Goal: Complete application form

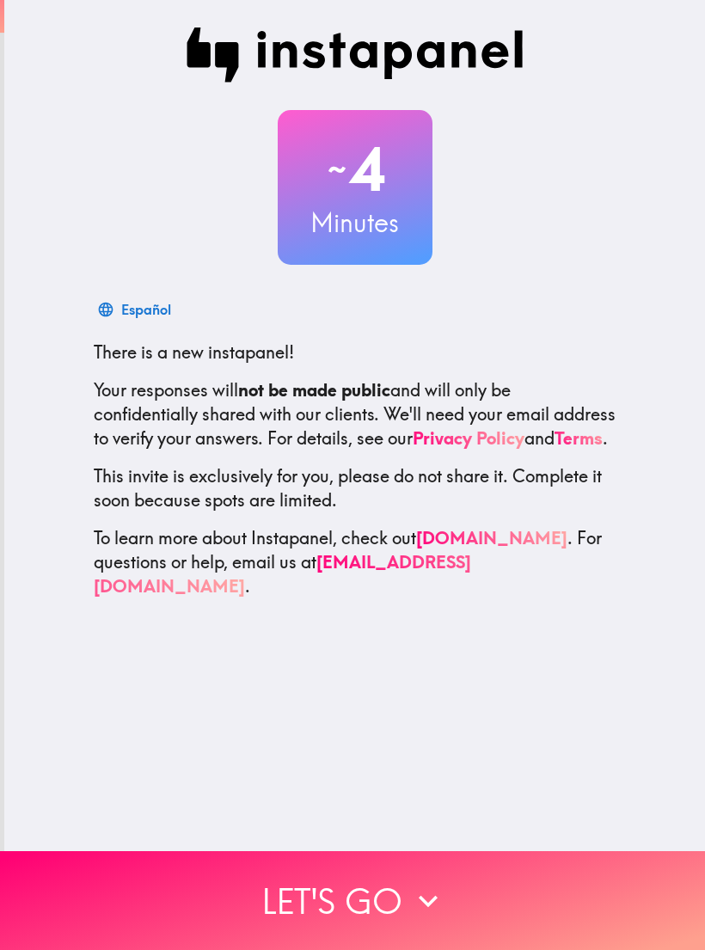
click at [659, 878] on button "Let's go" at bounding box center [352, 900] width 705 height 99
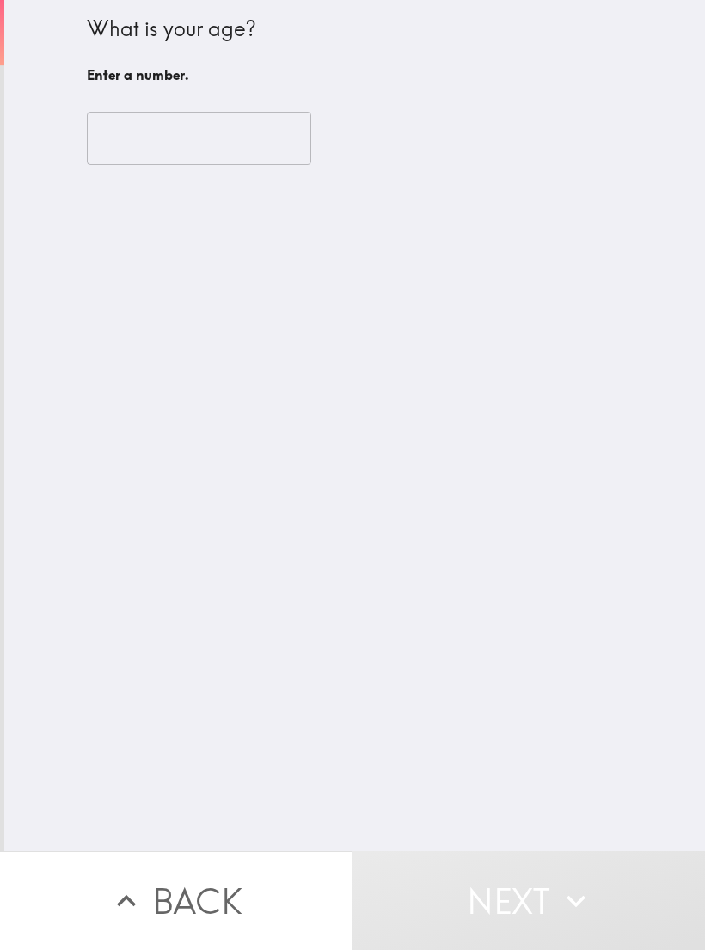
click at [227, 138] on input "number" at bounding box center [199, 138] width 224 height 53
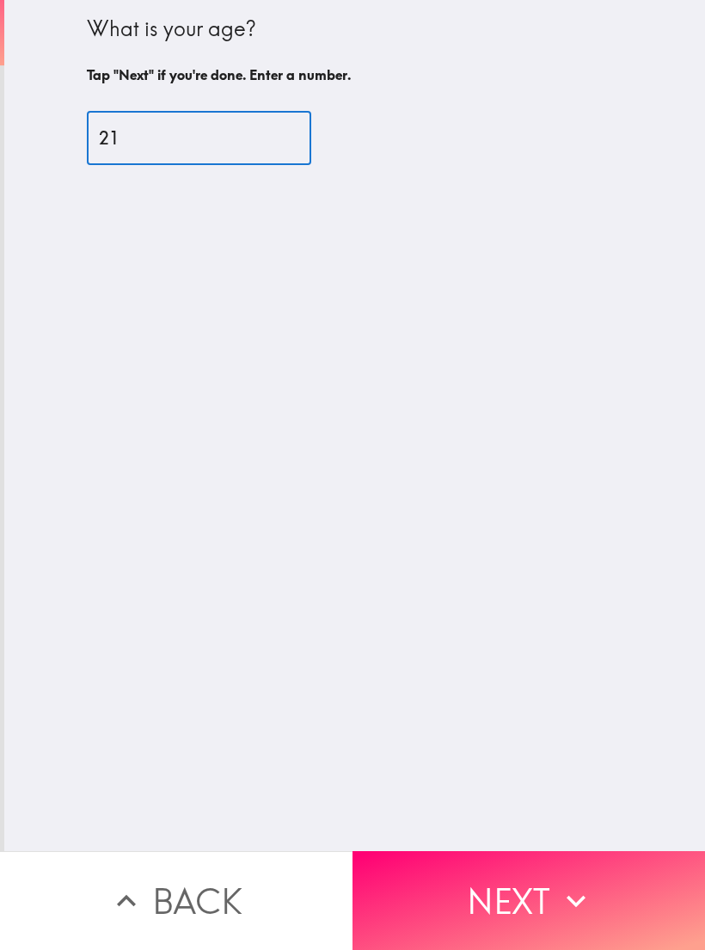
type input "21"
click at [631, 405] on div "What is your age? Tap "Next" if you're done. Enter a number. 21 ​" at bounding box center [354, 425] width 701 height 851
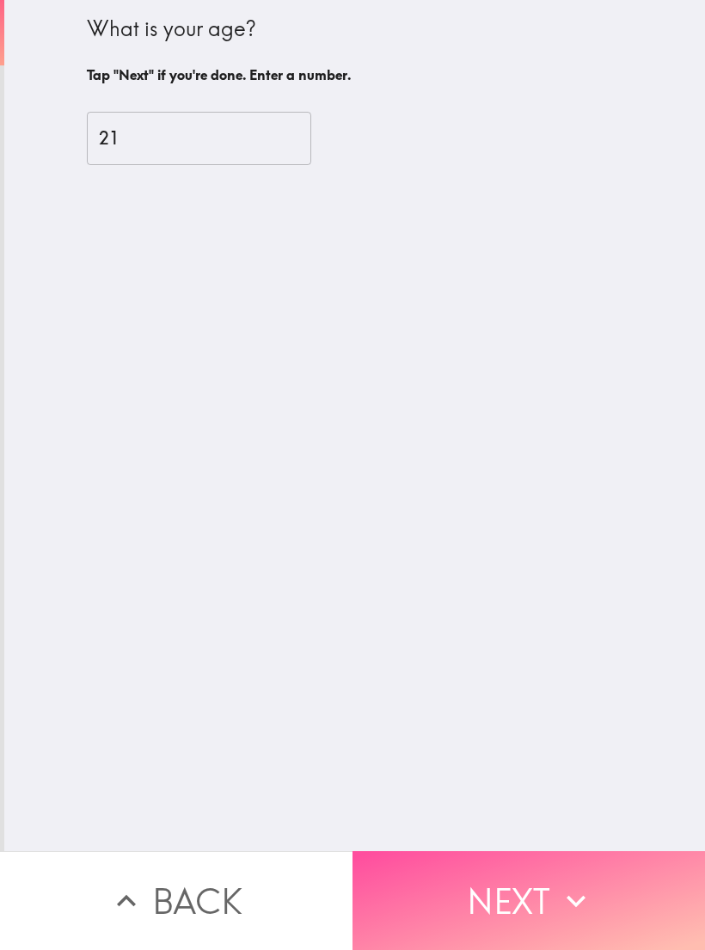
click at [615, 870] on button "Next" at bounding box center [528, 900] width 352 height 99
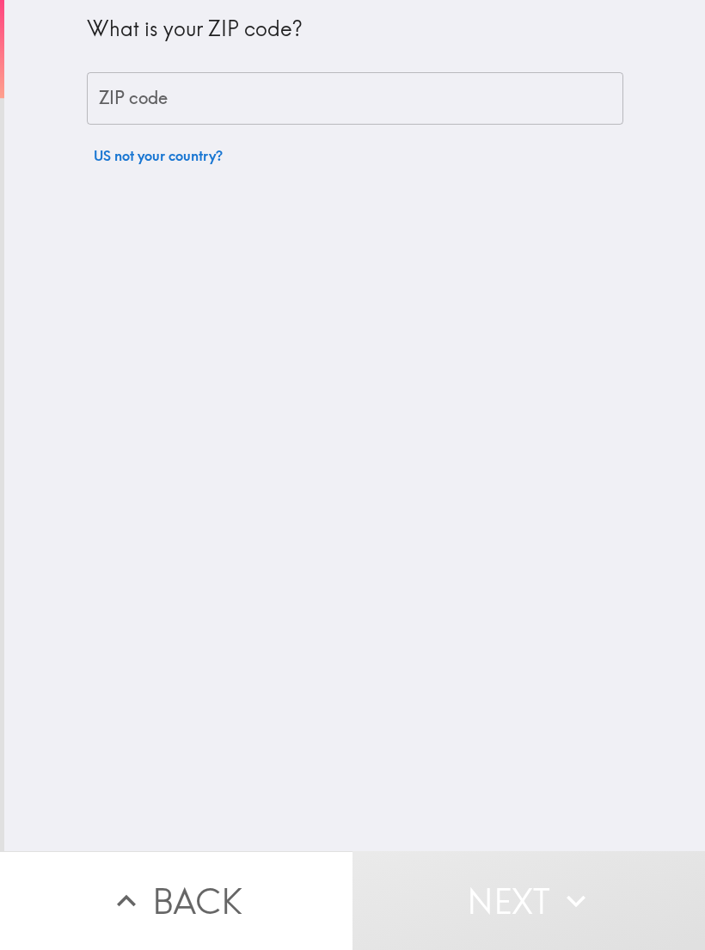
click at [473, 89] on input "ZIP code" at bounding box center [355, 98] width 536 height 53
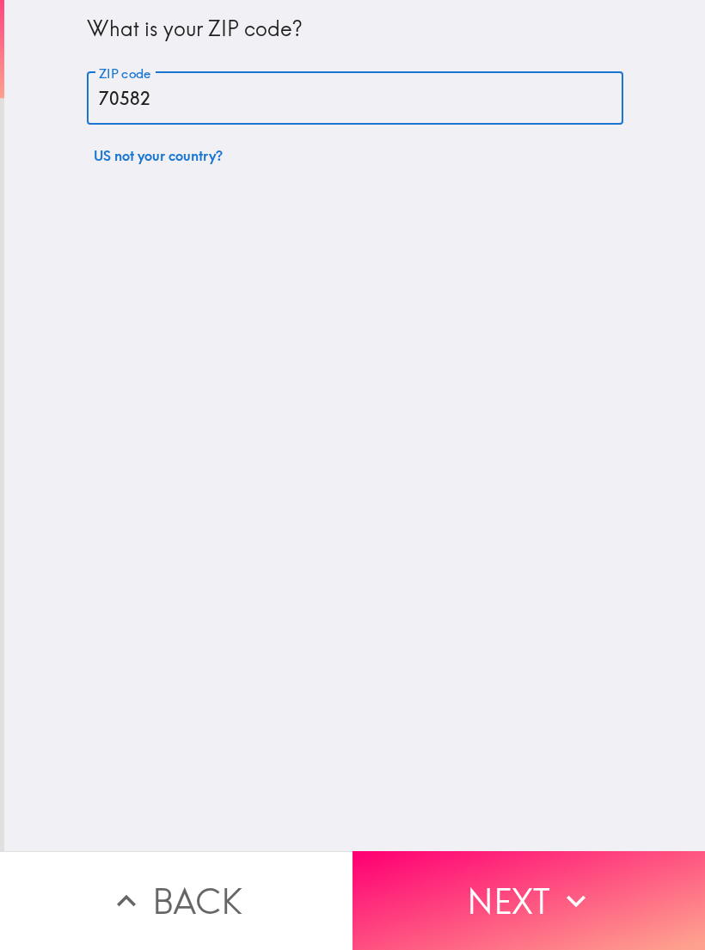
type input "70582"
click at [678, 579] on div "What is your ZIP code? ZIP code 70582 ZIP code US not your country?" at bounding box center [354, 425] width 701 height 851
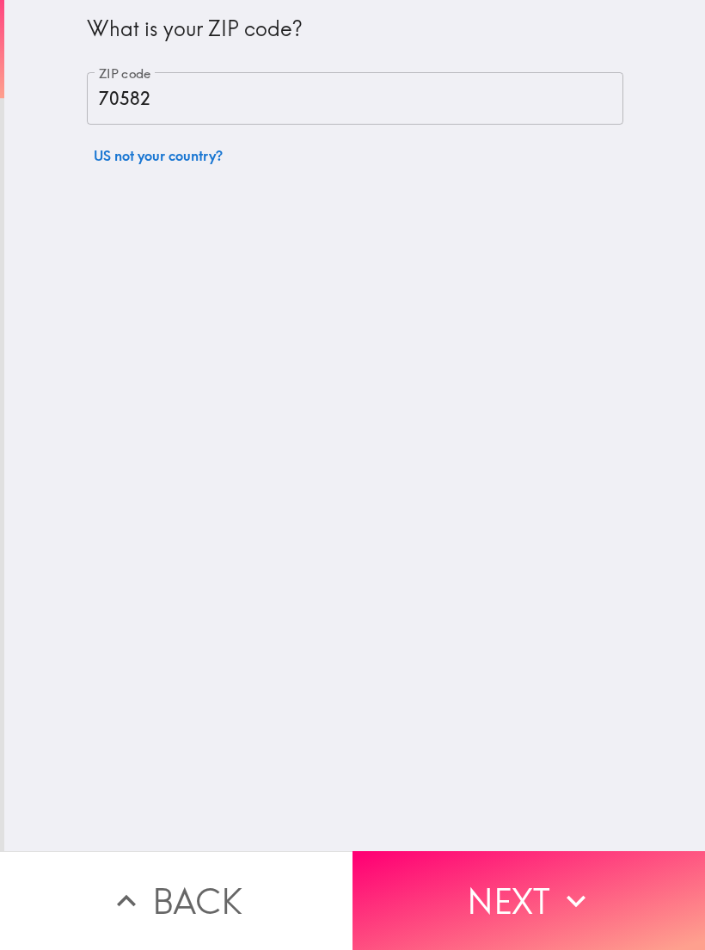
click at [637, 903] on button "Next" at bounding box center [528, 900] width 352 height 99
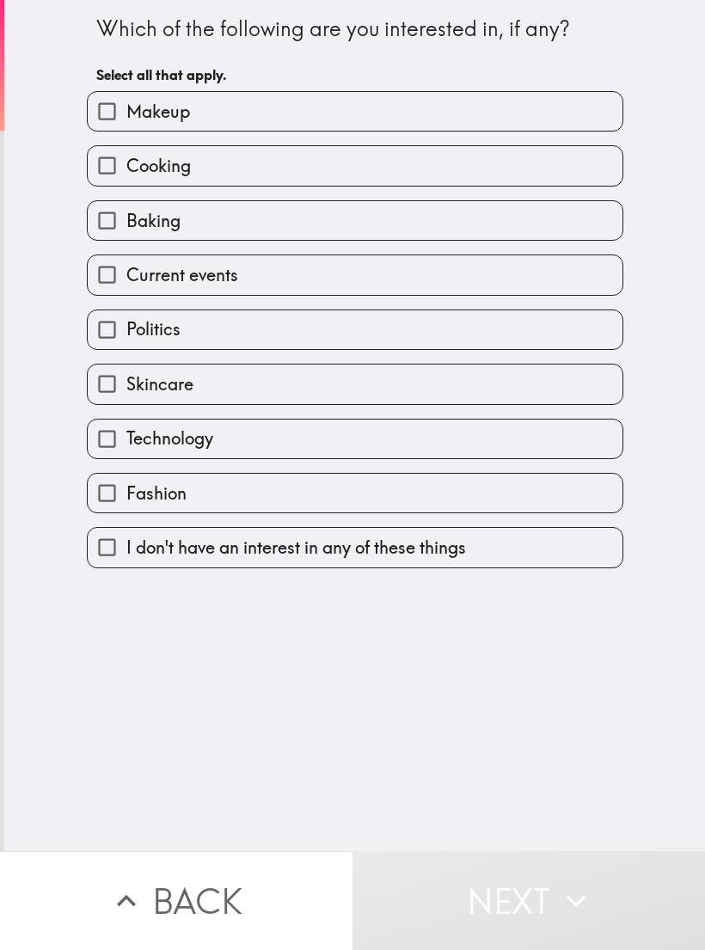
click at [529, 118] on label "Makeup" at bounding box center [355, 111] width 535 height 39
click at [126, 118] on input "Makeup" at bounding box center [107, 111] width 39 height 39
checkbox input "true"
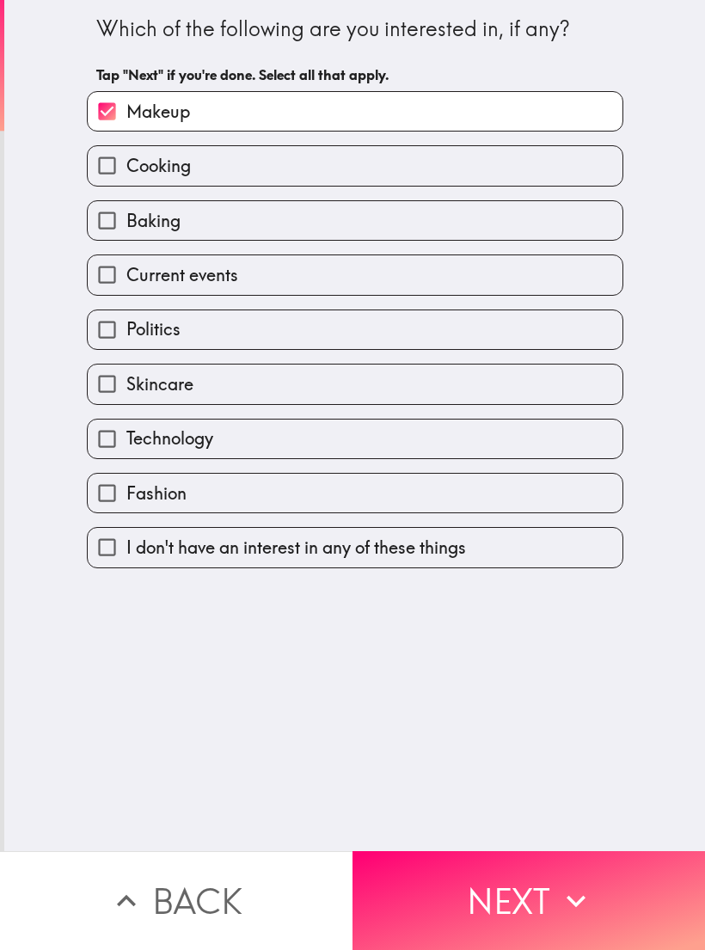
click at [479, 181] on label "Cooking" at bounding box center [355, 165] width 535 height 39
click at [126, 181] on input "Cooking" at bounding box center [107, 165] width 39 height 39
checkbox input "true"
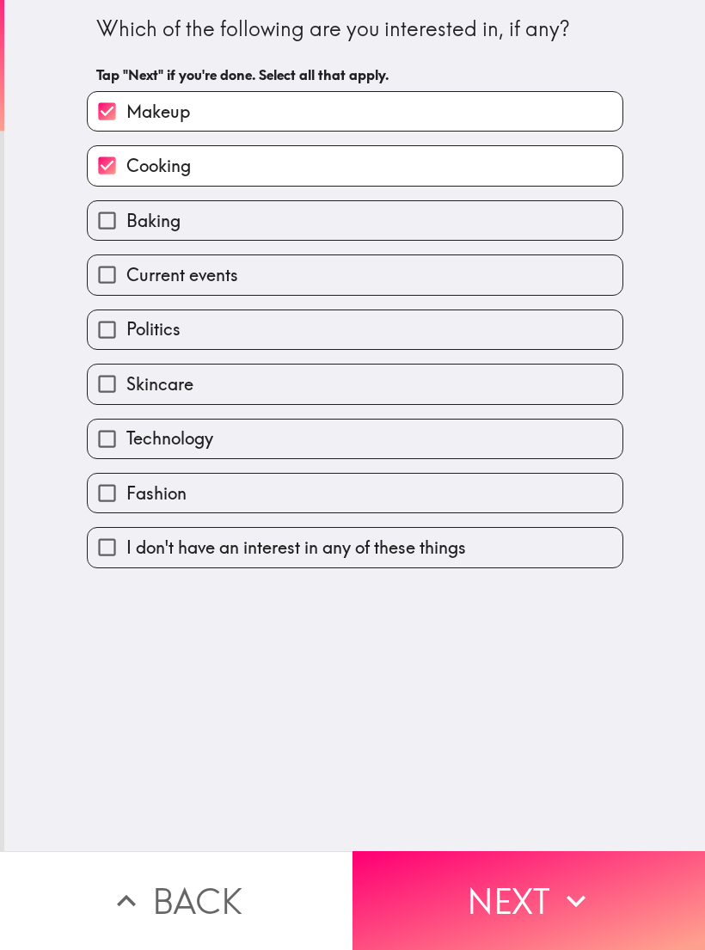
click at [424, 238] on label "Baking" at bounding box center [355, 220] width 535 height 39
click at [126, 238] on input "Baking" at bounding box center [107, 220] width 39 height 39
checkbox input "true"
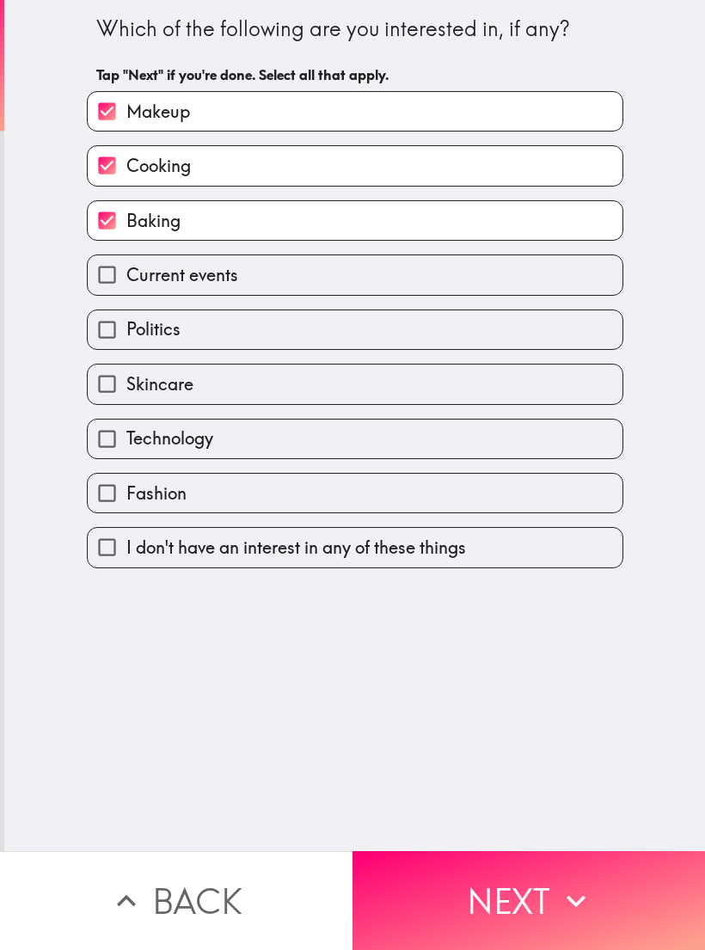
click at [369, 285] on label "Current events" at bounding box center [355, 274] width 535 height 39
click at [126, 285] on input "Current events" at bounding box center [107, 274] width 39 height 39
checkbox input "true"
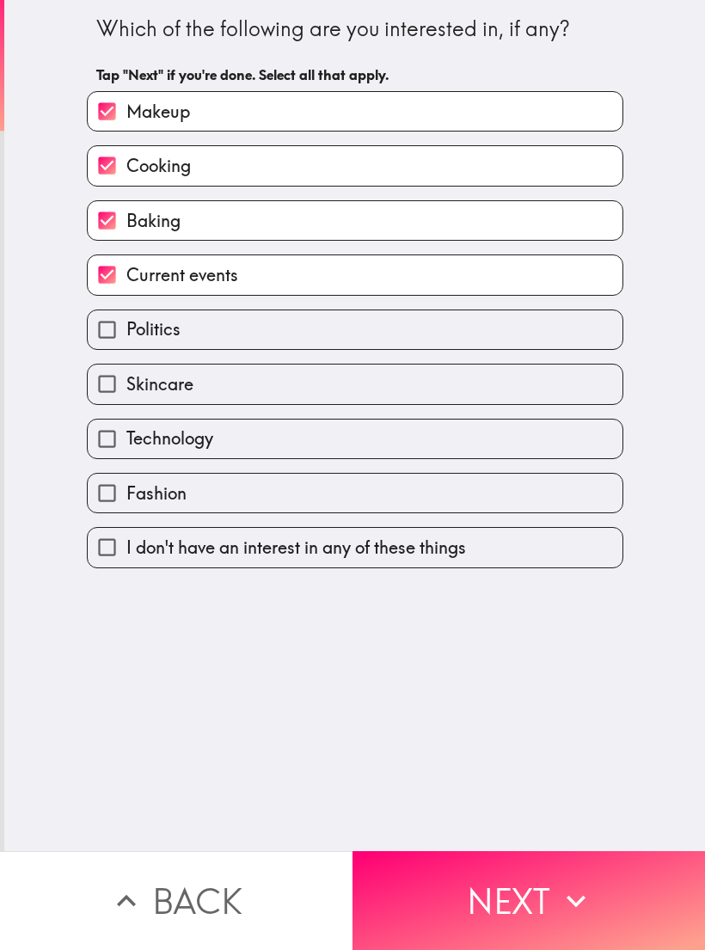
click at [337, 343] on label "Politics" at bounding box center [355, 329] width 535 height 39
click at [126, 343] on input "Politics" at bounding box center [107, 329] width 39 height 39
checkbox input "true"
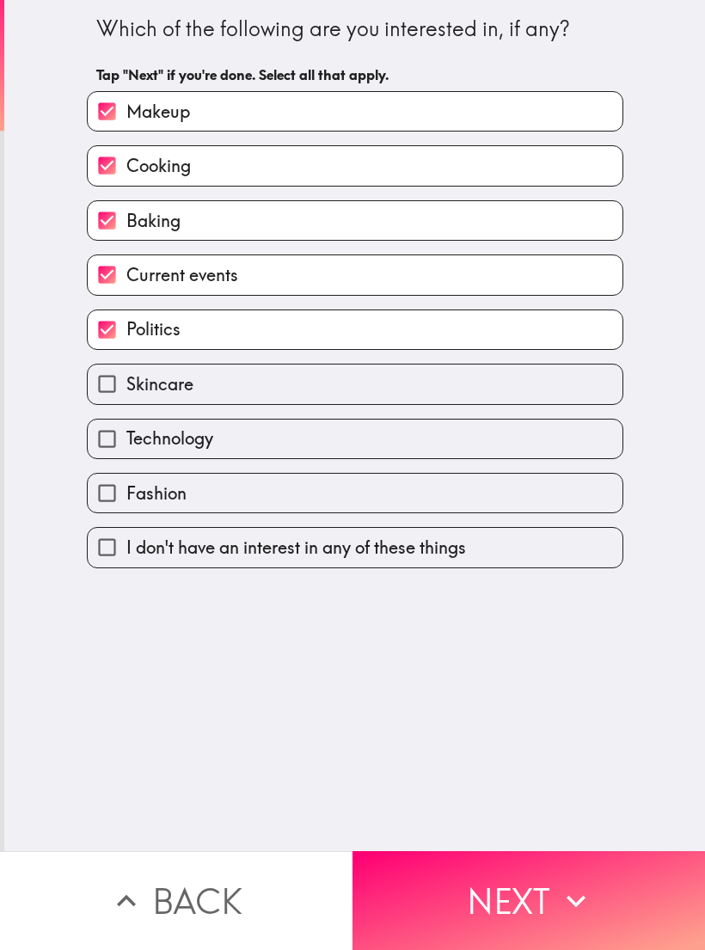
click at [308, 403] on label "Skincare" at bounding box center [355, 383] width 535 height 39
click at [126, 403] on input "Skincare" at bounding box center [107, 383] width 39 height 39
checkbox input "true"
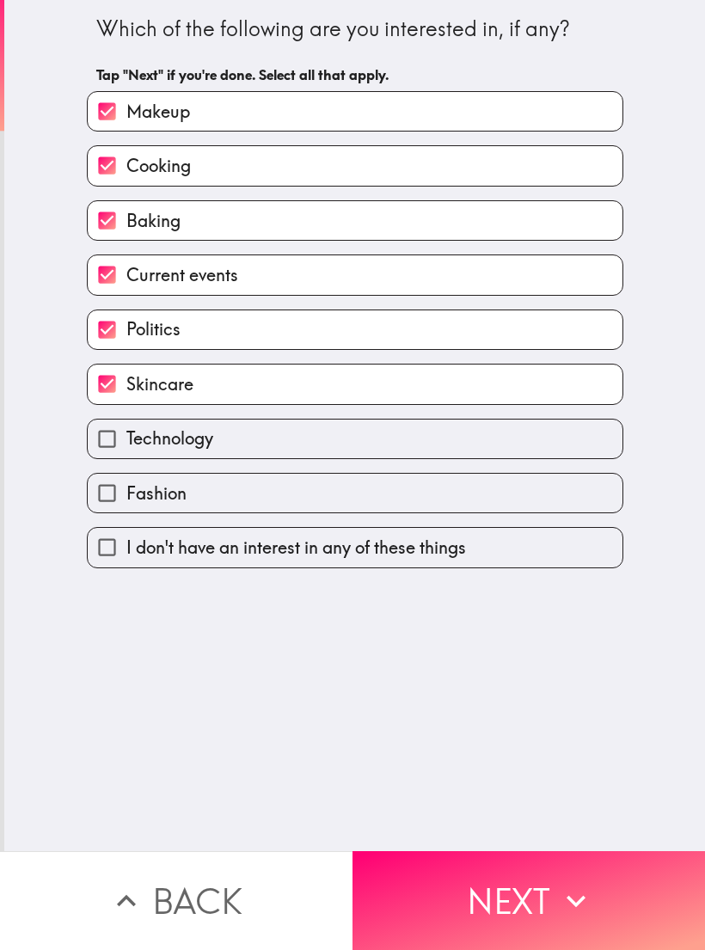
click at [288, 450] on label "Technology" at bounding box center [355, 438] width 535 height 39
click at [126, 450] on input "Technology" at bounding box center [107, 438] width 39 height 39
checkbox input "true"
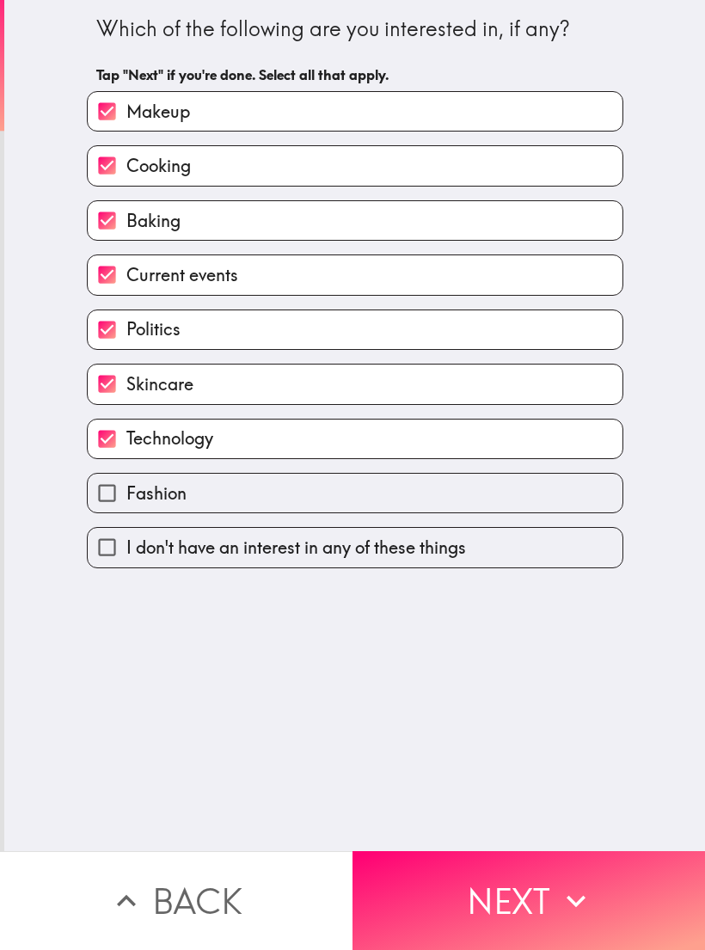
click at [270, 499] on label "Fashion" at bounding box center [355, 493] width 535 height 39
click at [126, 499] on input "Fashion" at bounding box center [107, 493] width 39 height 39
checkbox input "true"
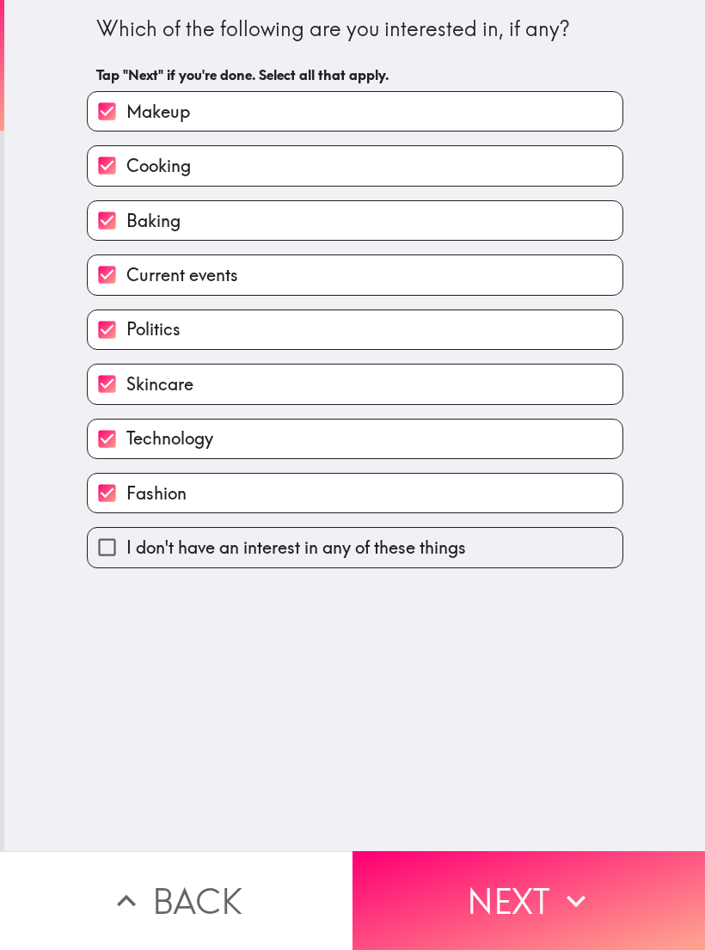
click at [577, 928] on button "Next" at bounding box center [528, 900] width 352 height 99
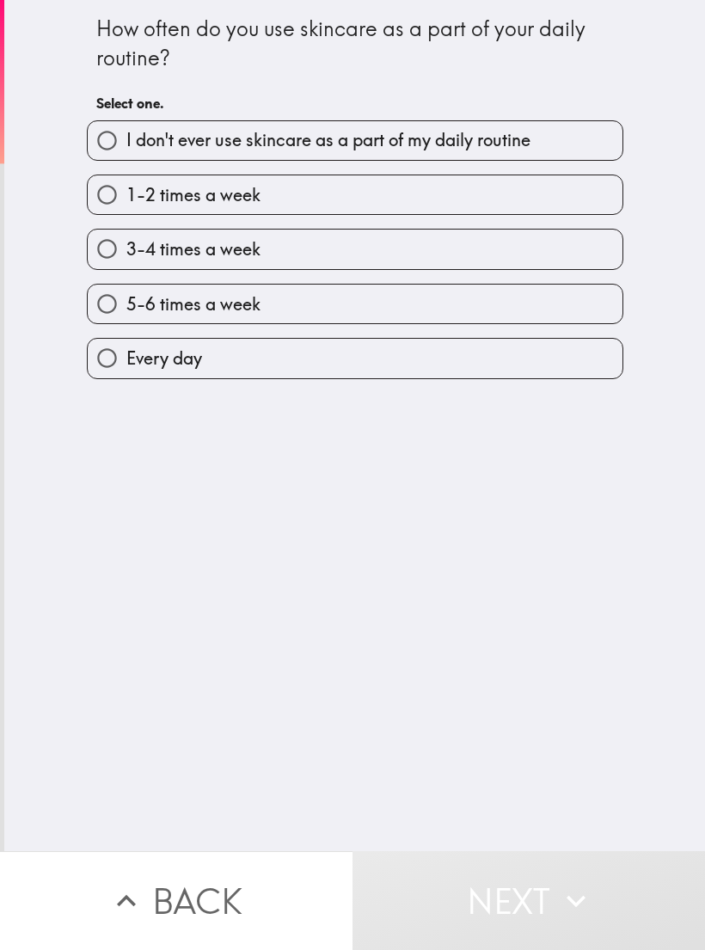
click at [404, 355] on label "Every day" at bounding box center [355, 358] width 535 height 39
click at [126, 355] on input "Every day" at bounding box center [107, 358] width 39 height 39
radio input "true"
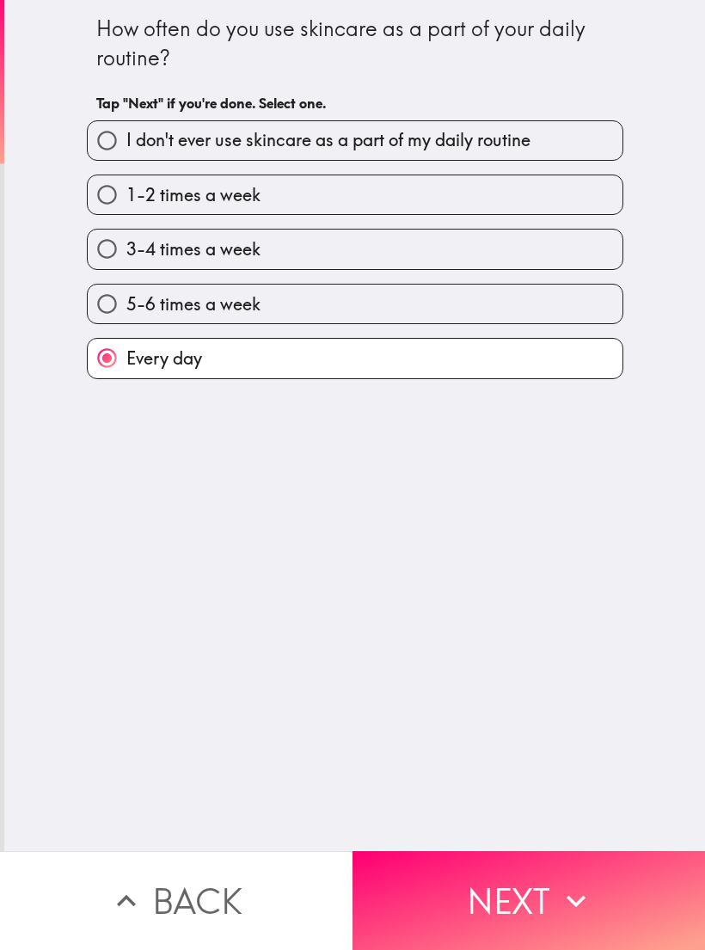
click at [550, 874] on button "Next" at bounding box center [528, 900] width 352 height 99
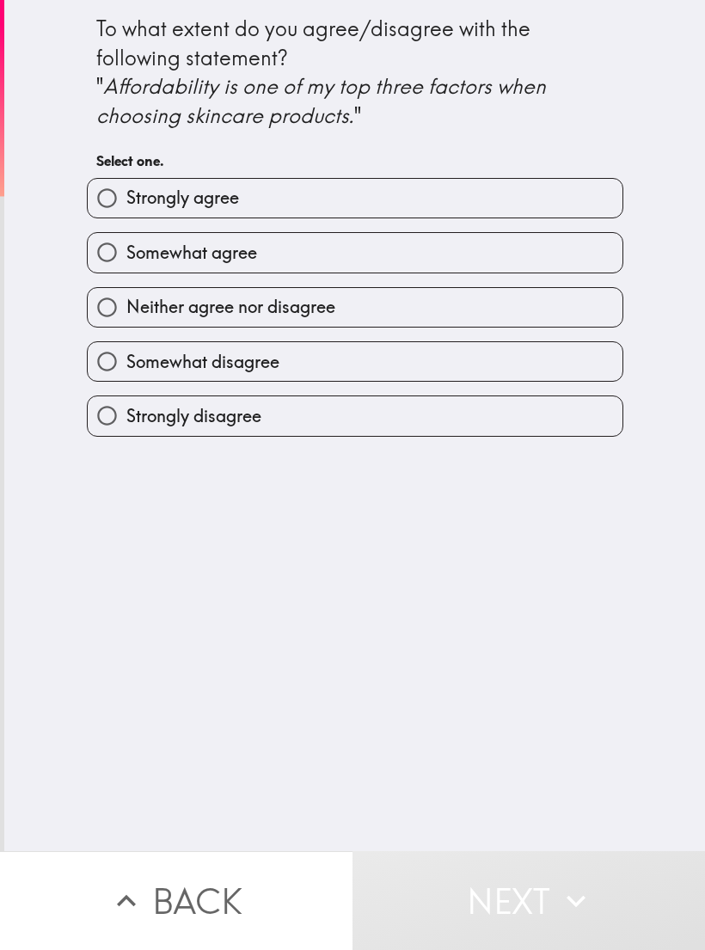
click at [531, 199] on label "Strongly agree" at bounding box center [355, 198] width 535 height 39
click at [126, 199] on input "Strongly agree" at bounding box center [107, 198] width 39 height 39
radio input "true"
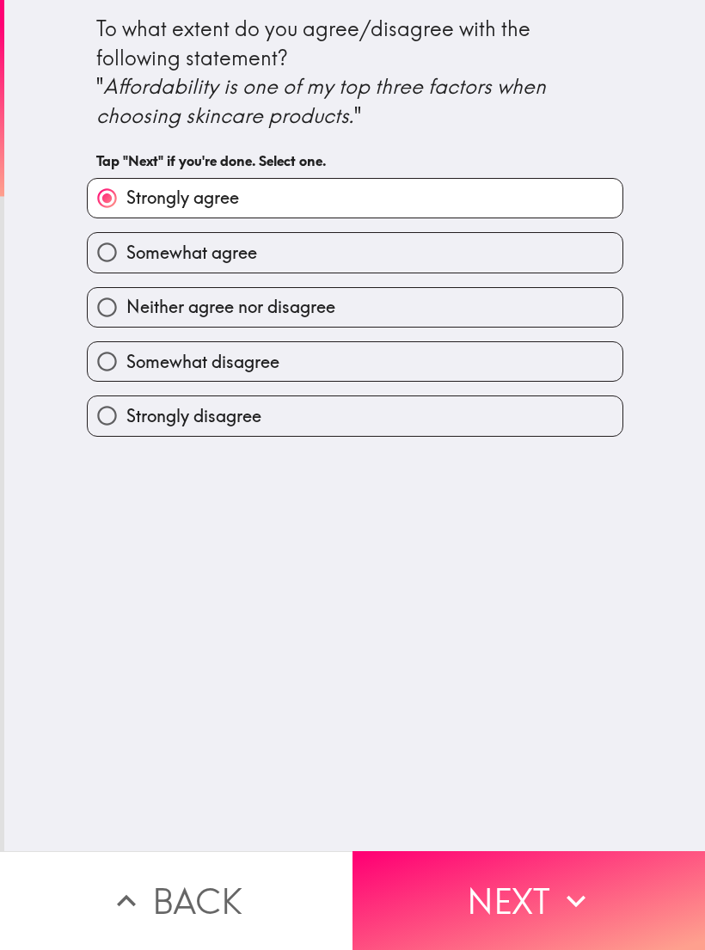
click at [494, 888] on button "Next" at bounding box center [528, 900] width 352 height 99
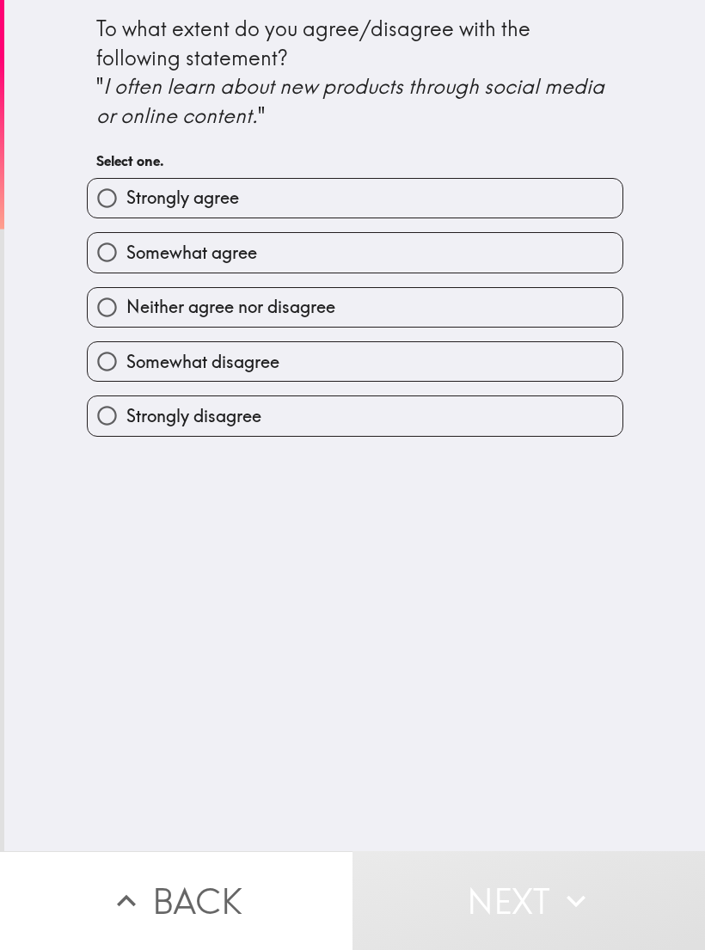
click at [504, 255] on label "Somewhat agree" at bounding box center [355, 252] width 535 height 39
click at [126, 255] on input "Somewhat agree" at bounding box center [107, 252] width 39 height 39
radio input "true"
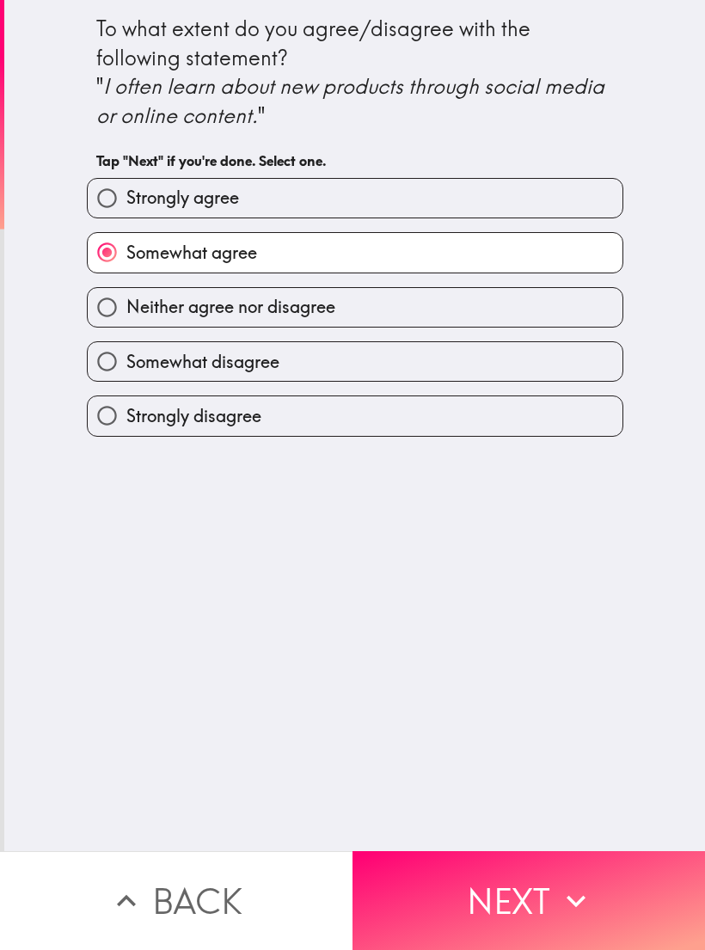
click at [533, 879] on button "Next" at bounding box center [528, 900] width 352 height 99
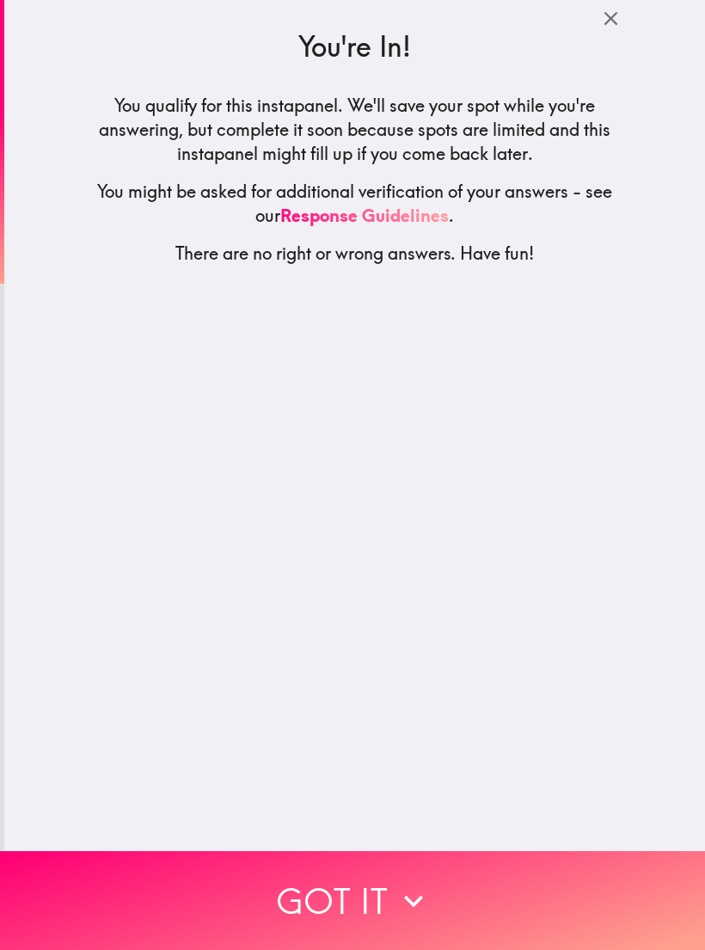
click at [513, 887] on button "Got it" at bounding box center [352, 900] width 705 height 99
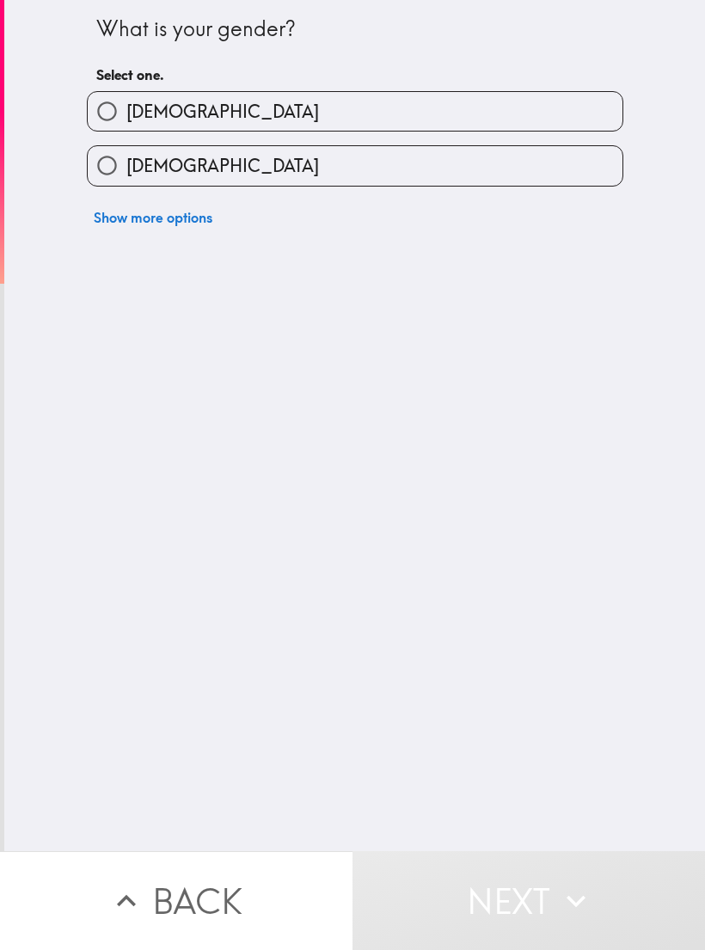
click at [468, 172] on label "[DEMOGRAPHIC_DATA]" at bounding box center [355, 165] width 535 height 39
click at [126, 172] on input "[DEMOGRAPHIC_DATA]" at bounding box center [107, 165] width 39 height 39
radio input "true"
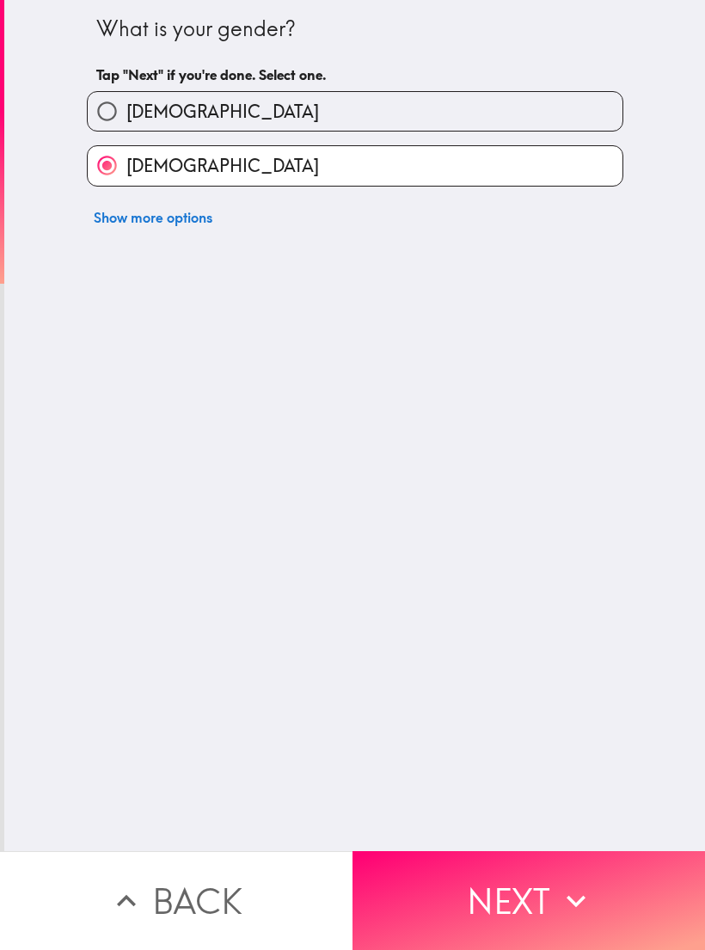
click at [523, 903] on button "Next" at bounding box center [528, 900] width 352 height 99
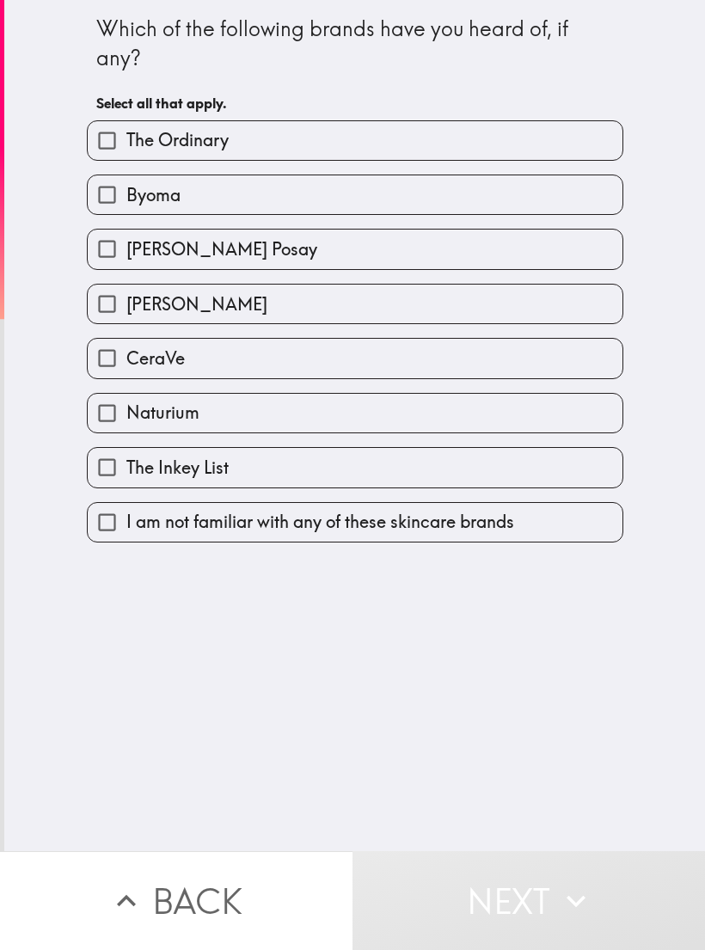
click at [563, 153] on label "The Ordinary" at bounding box center [355, 140] width 535 height 39
click at [126, 153] on input "The Ordinary" at bounding box center [107, 140] width 39 height 39
checkbox input "true"
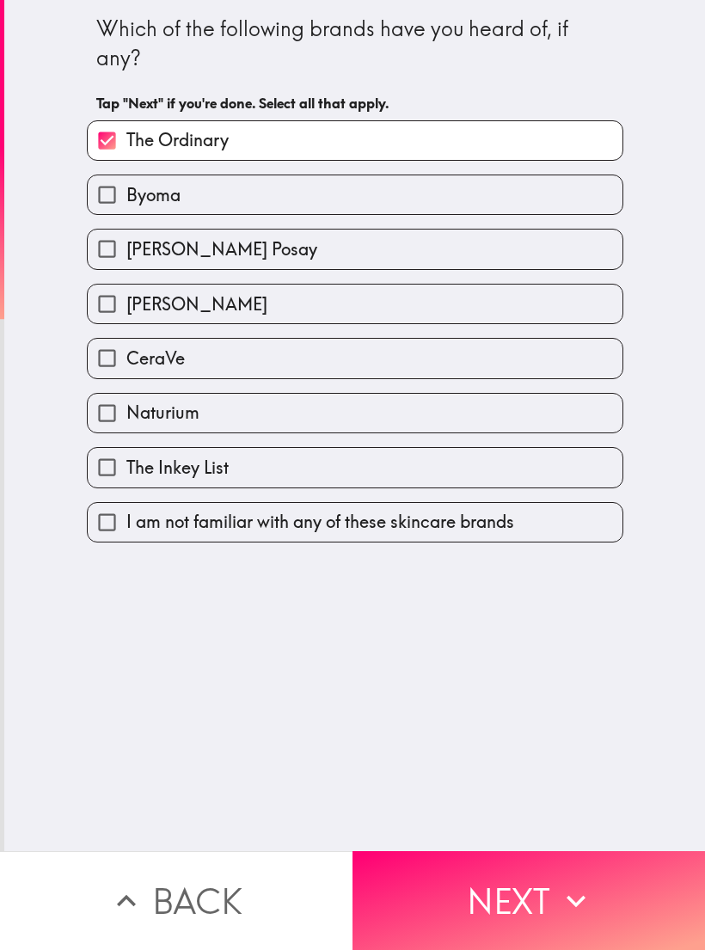
click at [479, 263] on label "[PERSON_NAME] Posay" at bounding box center [355, 249] width 535 height 39
click at [126, 263] on input "[PERSON_NAME] Posay" at bounding box center [107, 249] width 39 height 39
checkbox input "true"
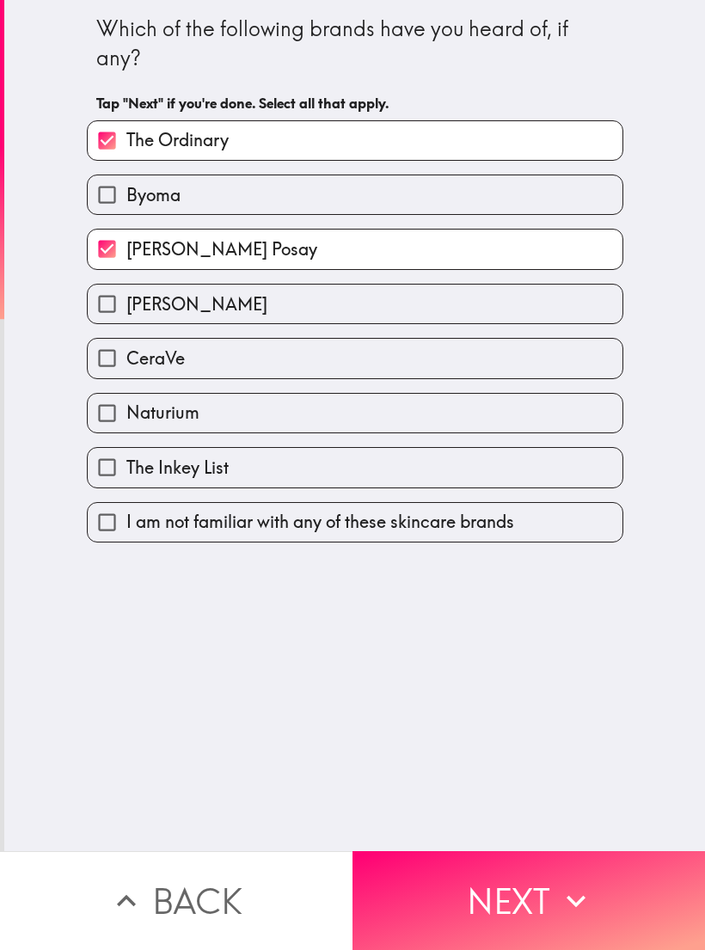
click at [422, 377] on label "CeraVe" at bounding box center [355, 358] width 535 height 39
click at [126, 377] on input "CeraVe" at bounding box center [107, 358] width 39 height 39
checkbox input "true"
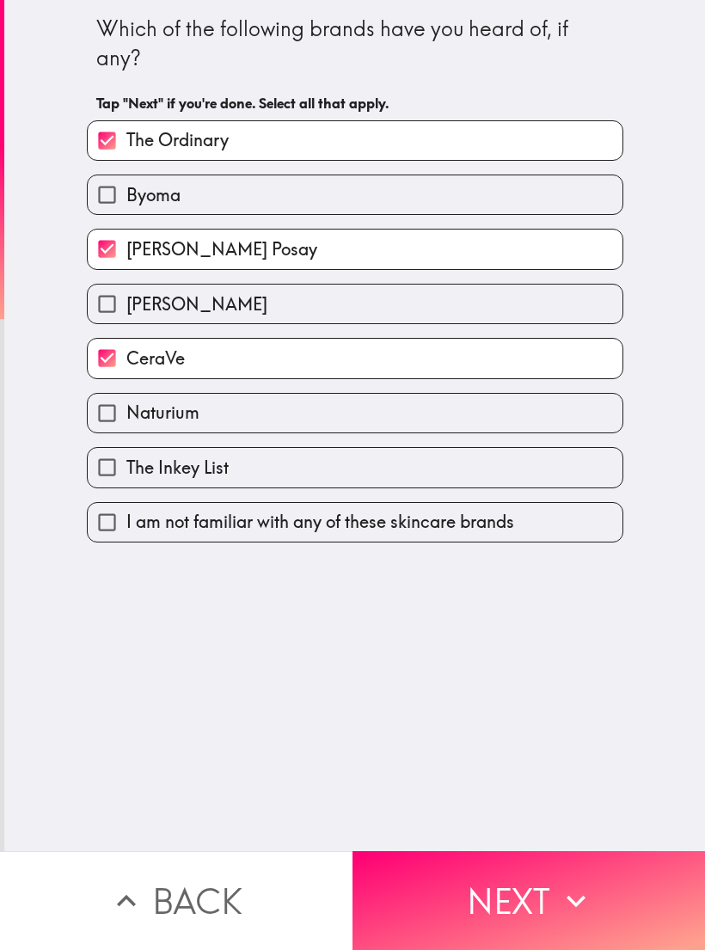
click at [419, 432] on label "Naturium" at bounding box center [355, 413] width 535 height 39
click at [126, 432] on input "Naturium" at bounding box center [107, 413] width 39 height 39
checkbox input "true"
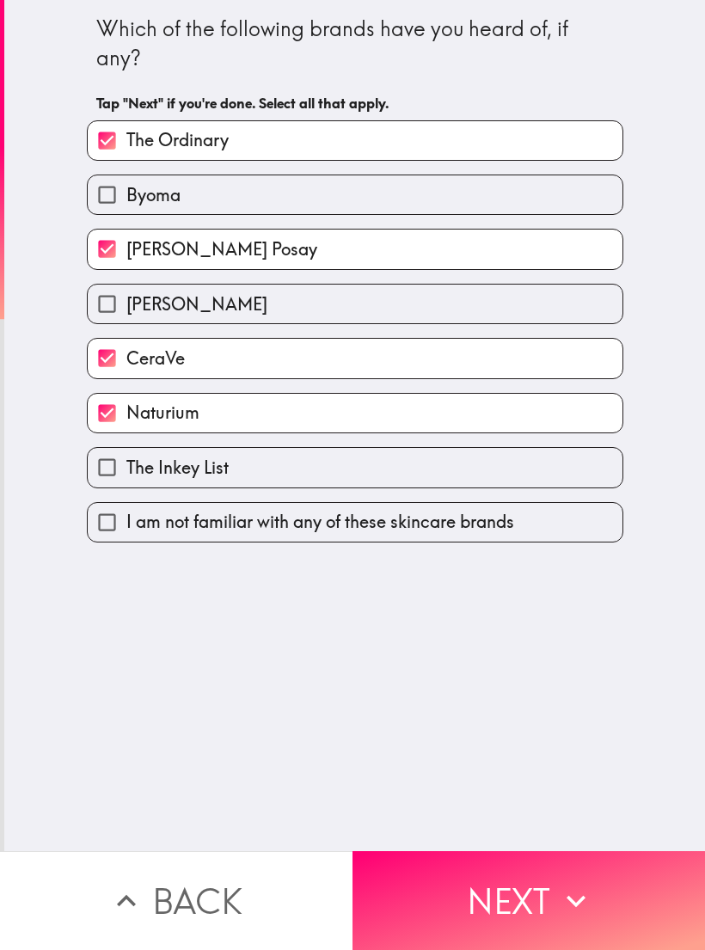
click at [502, 897] on button "Next" at bounding box center [528, 900] width 352 height 99
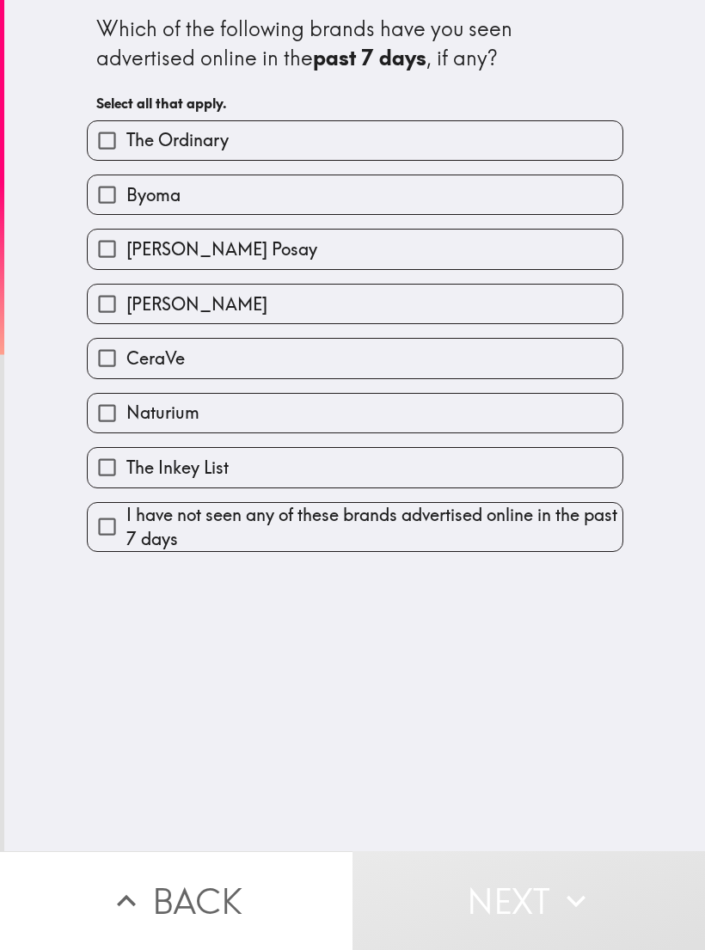
click at [377, 377] on label "CeraVe" at bounding box center [355, 358] width 535 height 39
click at [126, 377] on input "CeraVe" at bounding box center [107, 358] width 39 height 39
checkbox input "true"
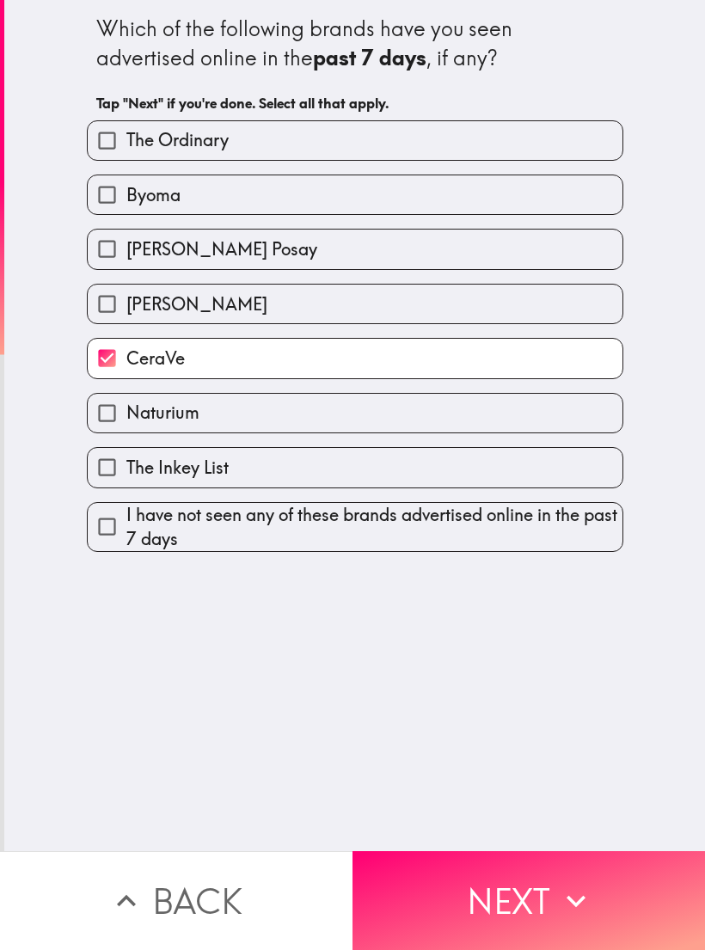
click at [458, 902] on button "Next" at bounding box center [528, 900] width 352 height 99
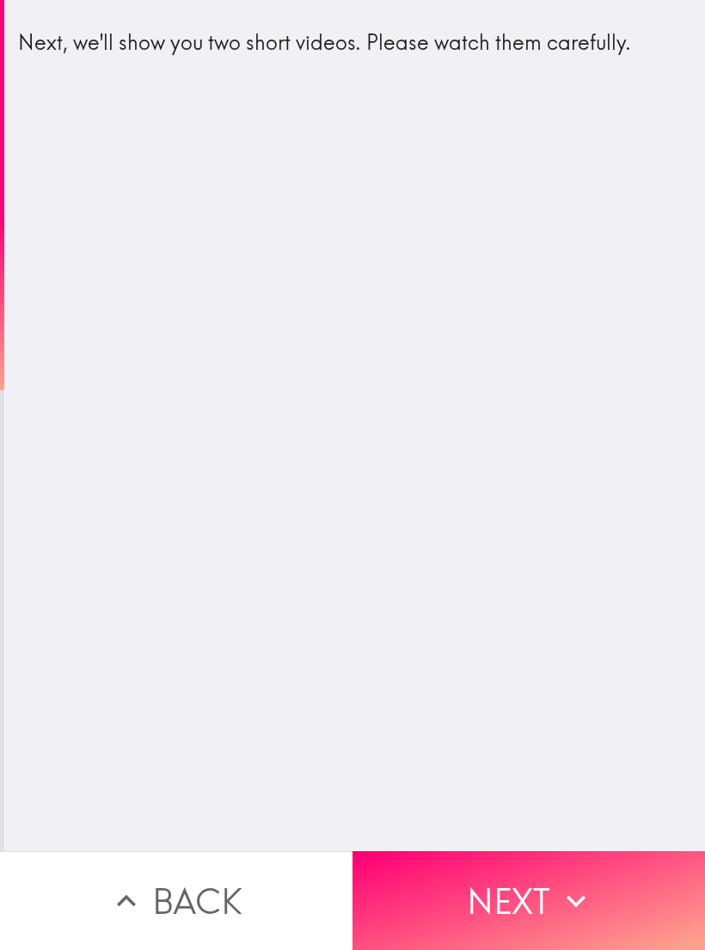
click at [585, 891] on icon "button" at bounding box center [576, 901] width 38 height 38
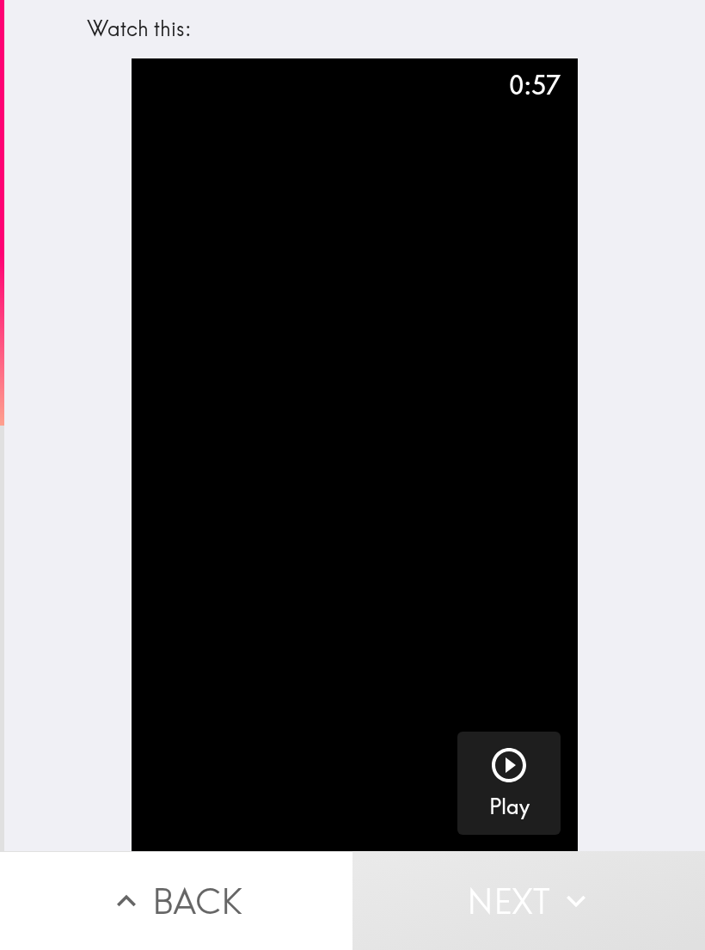
click at [536, 787] on button "Play" at bounding box center [508, 783] width 103 height 103
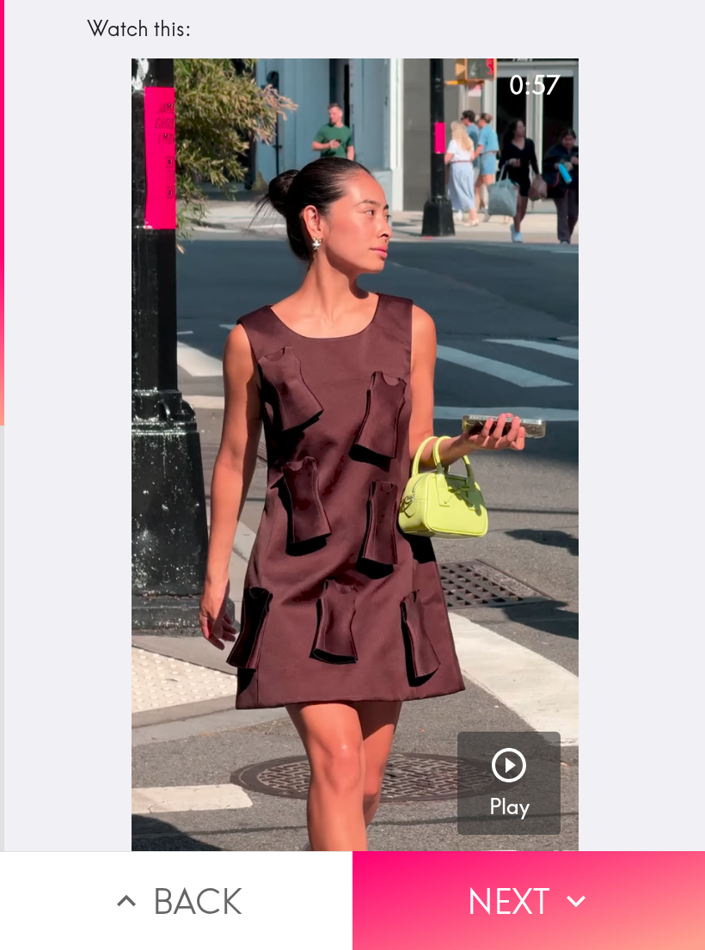
click at [588, 900] on icon "button" at bounding box center [576, 901] width 38 height 38
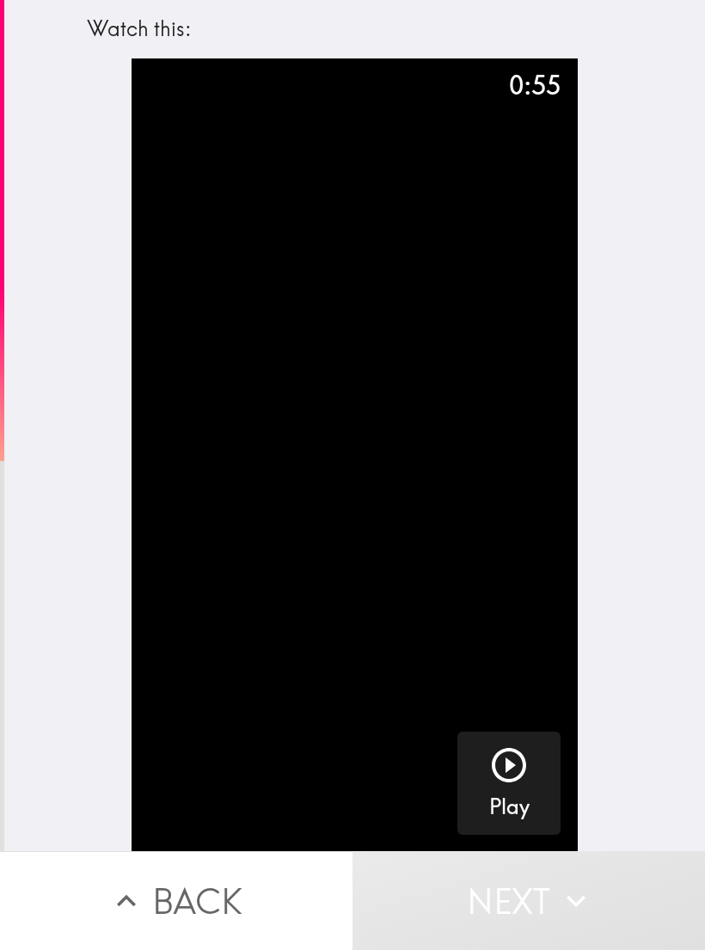
click at [536, 780] on button "Play" at bounding box center [508, 783] width 103 height 103
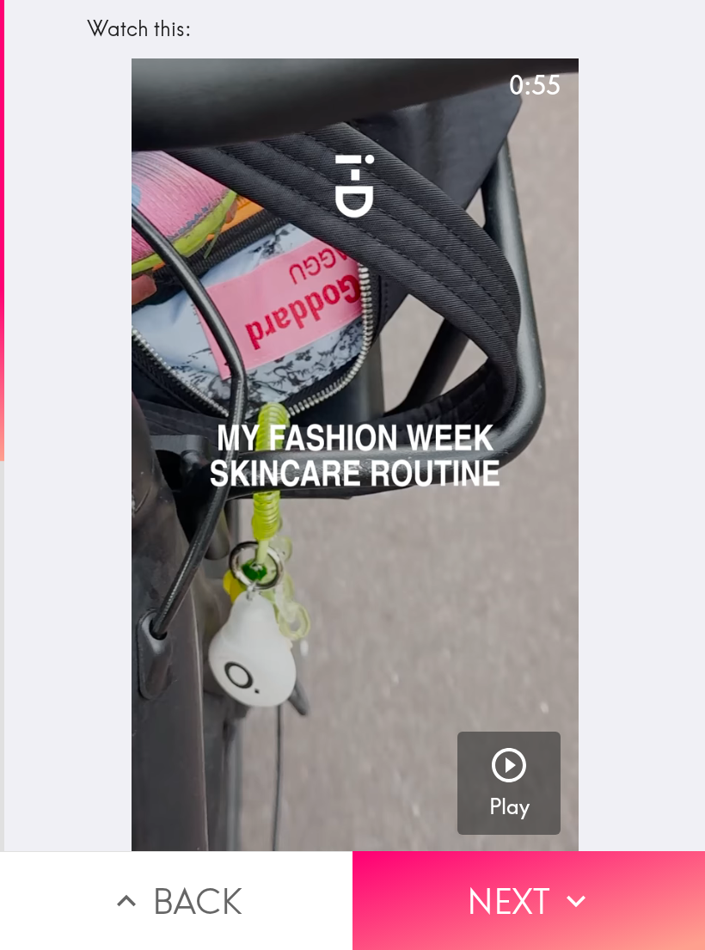
click at [483, 897] on button "Next" at bounding box center [528, 900] width 352 height 99
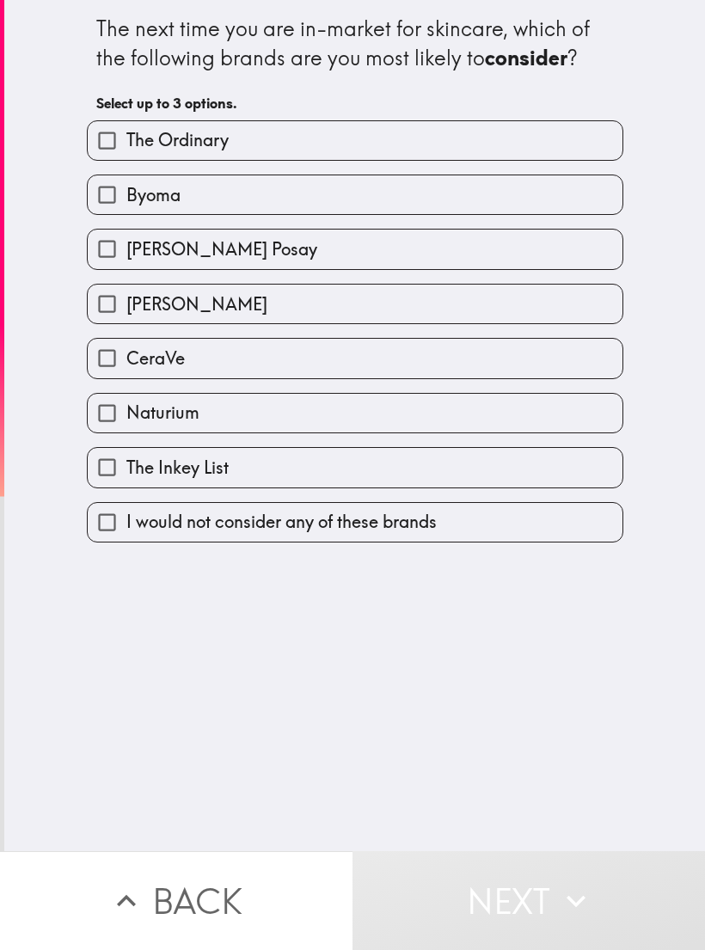
click at [342, 150] on label "The Ordinary" at bounding box center [355, 140] width 535 height 39
click at [126, 150] on input "The Ordinary" at bounding box center [107, 140] width 39 height 39
checkbox input "true"
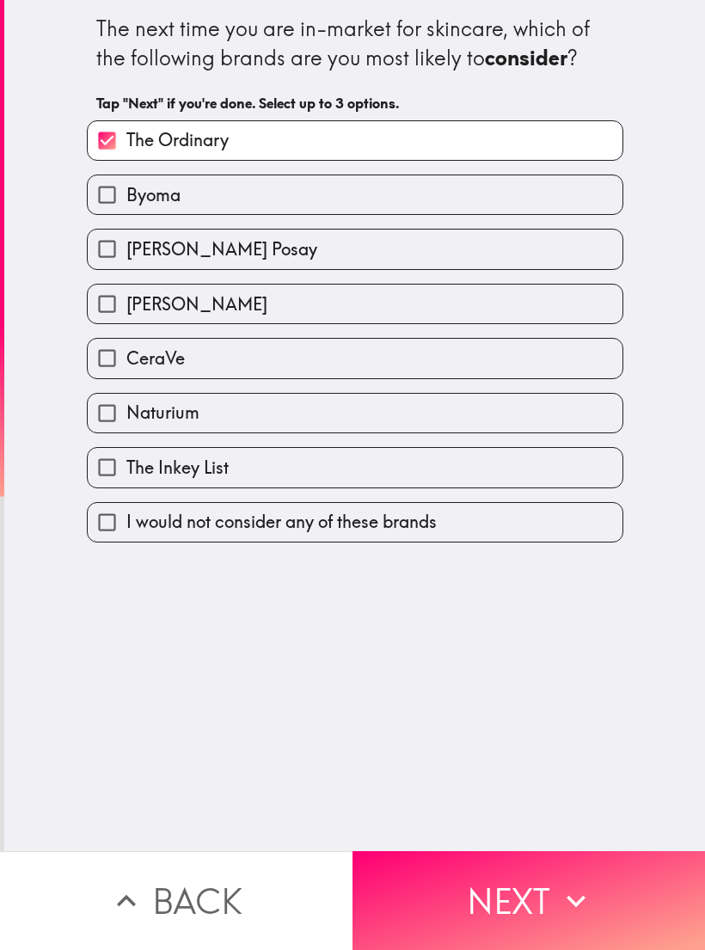
click at [346, 255] on label "[PERSON_NAME] Posay" at bounding box center [355, 249] width 535 height 39
click at [126, 255] on input "[PERSON_NAME] Posay" at bounding box center [107, 249] width 39 height 39
checkbox input "true"
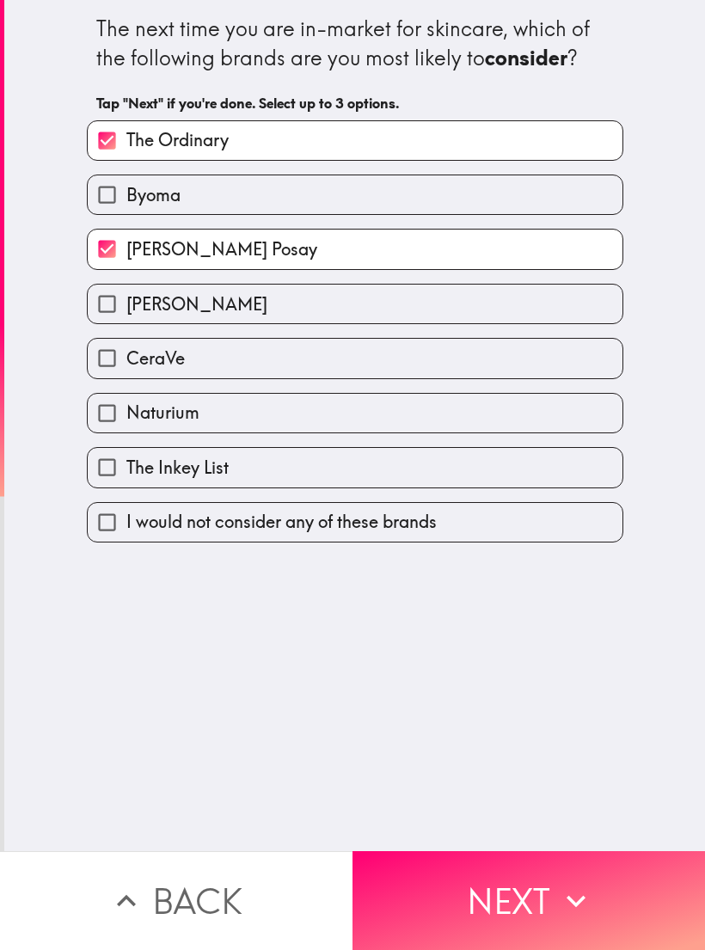
click at [313, 365] on label "CeraVe" at bounding box center [355, 358] width 535 height 39
click at [126, 365] on input "CeraVe" at bounding box center [107, 358] width 39 height 39
checkbox input "true"
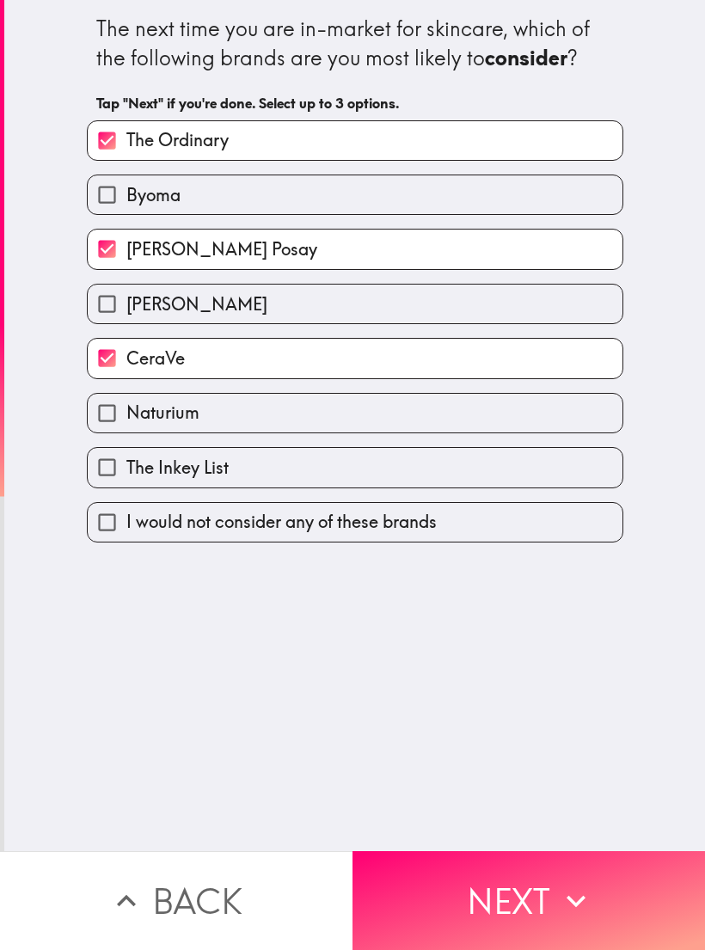
click at [582, 899] on icon "button" at bounding box center [575, 901] width 19 height 12
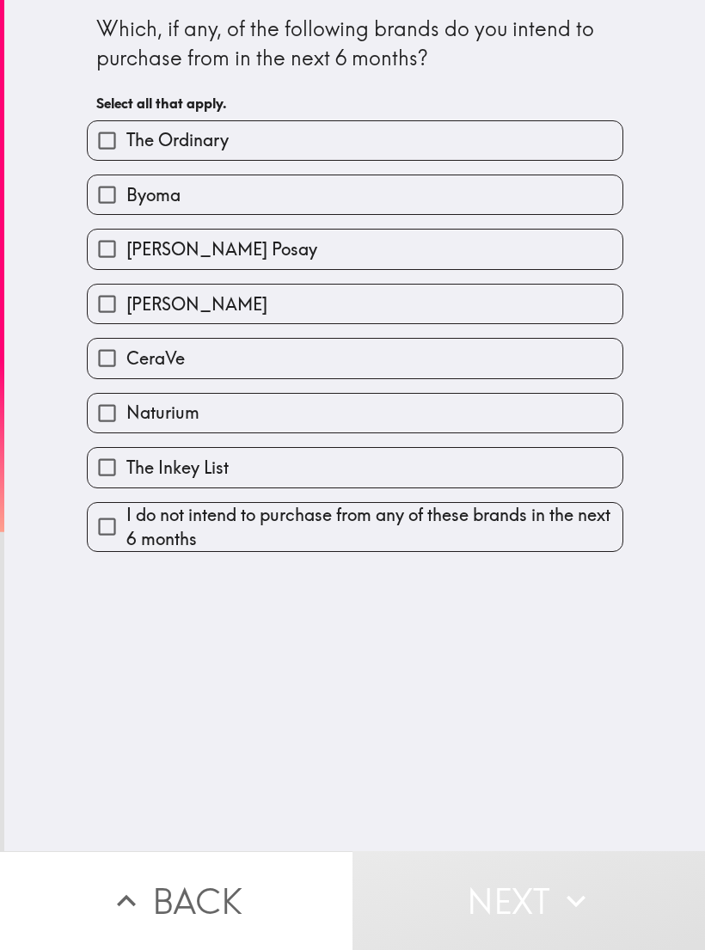
click at [434, 131] on label "The Ordinary" at bounding box center [355, 140] width 535 height 39
click at [126, 131] on input "The Ordinary" at bounding box center [107, 140] width 39 height 39
checkbox input "true"
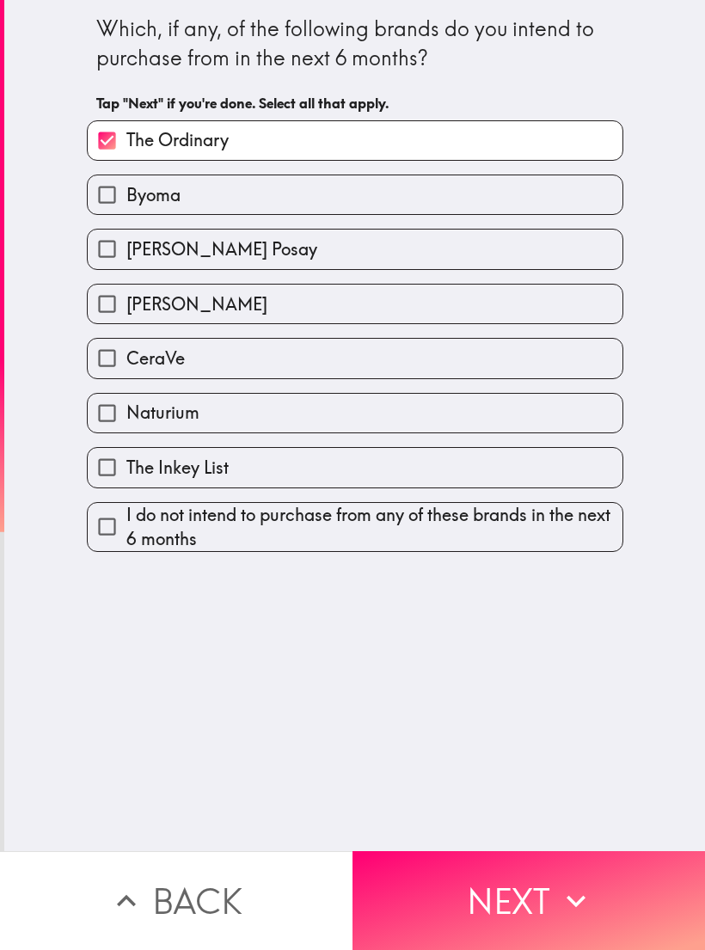
click at [368, 249] on label "[PERSON_NAME] Posay" at bounding box center [355, 249] width 535 height 39
click at [126, 249] on input "[PERSON_NAME] Posay" at bounding box center [107, 249] width 39 height 39
checkbox input "true"
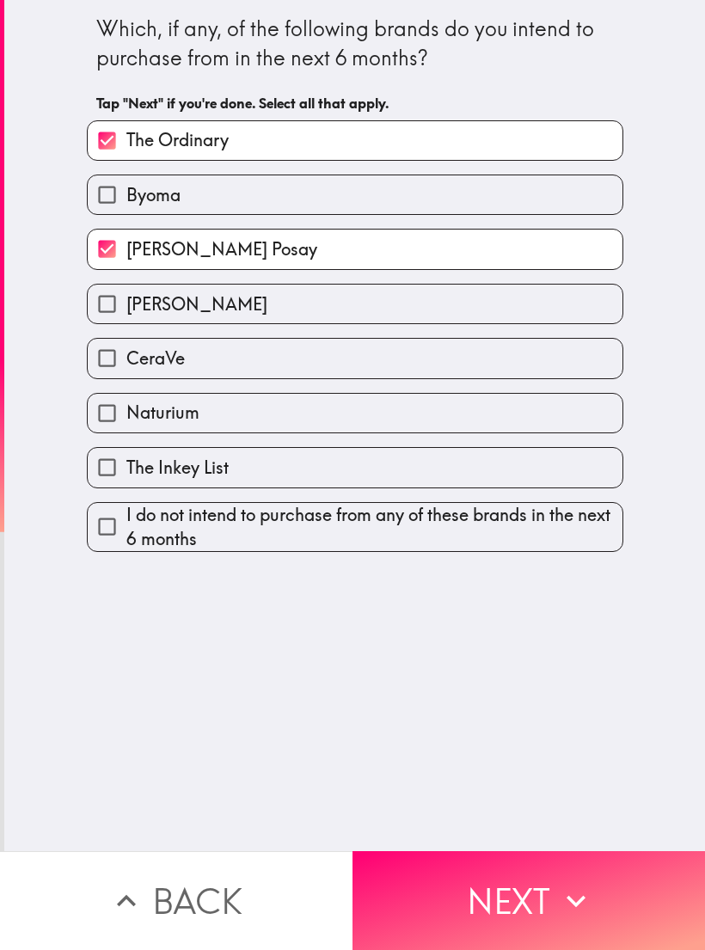
click at [287, 362] on label "CeraVe" at bounding box center [355, 358] width 535 height 39
click at [126, 362] on input "CeraVe" at bounding box center [107, 358] width 39 height 39
checkbox input "true"
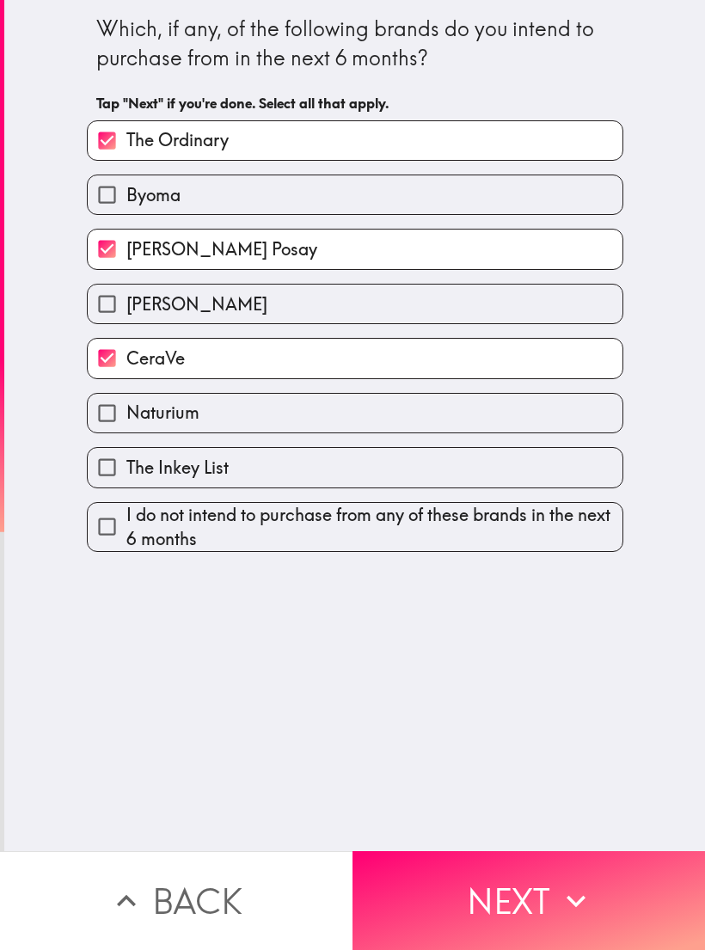
click at [579, 934] on button "Next" at bounding box center [528, 900] width 352 height 99
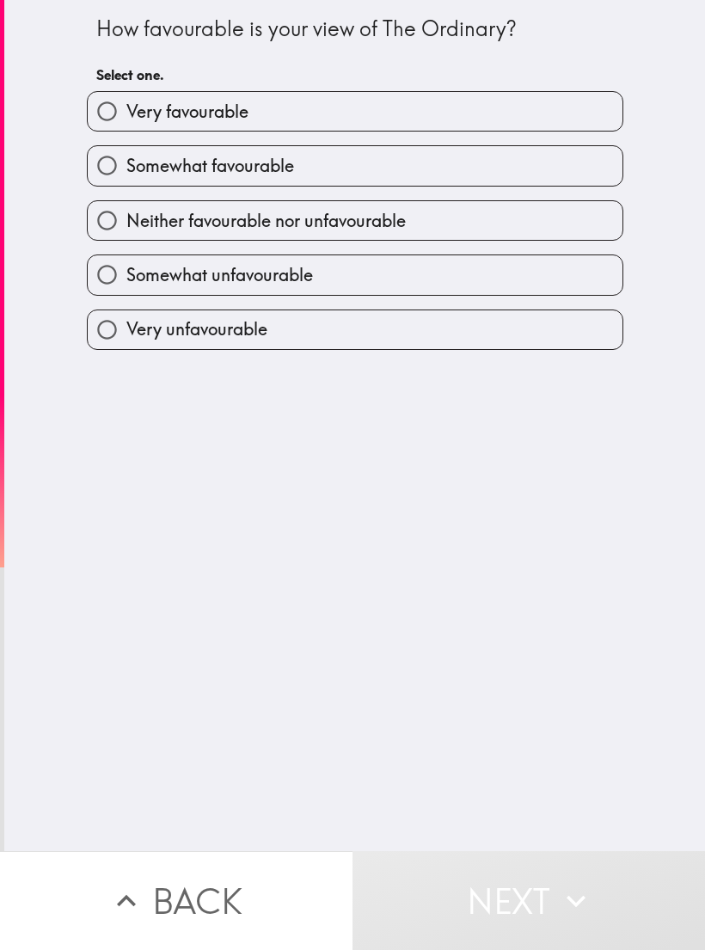
click at [102, 111] on input "Very favourable" at bounding box center [107, 111] width 39 height 39
radio input "true"
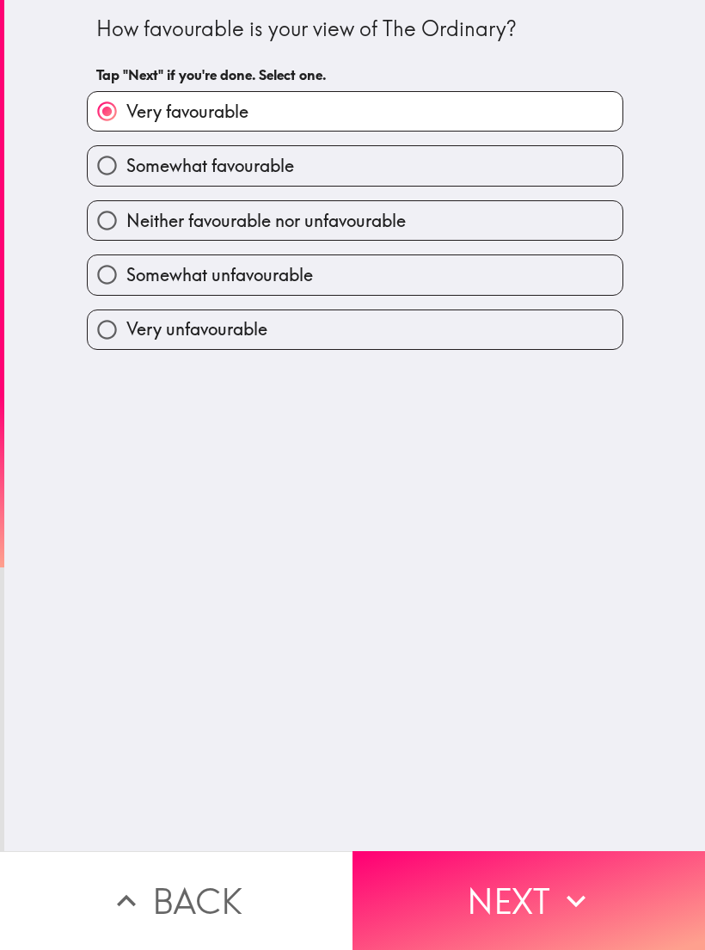
click at [517, 909] on button "Next" at bounding box center [528, 900] width 352 height 99
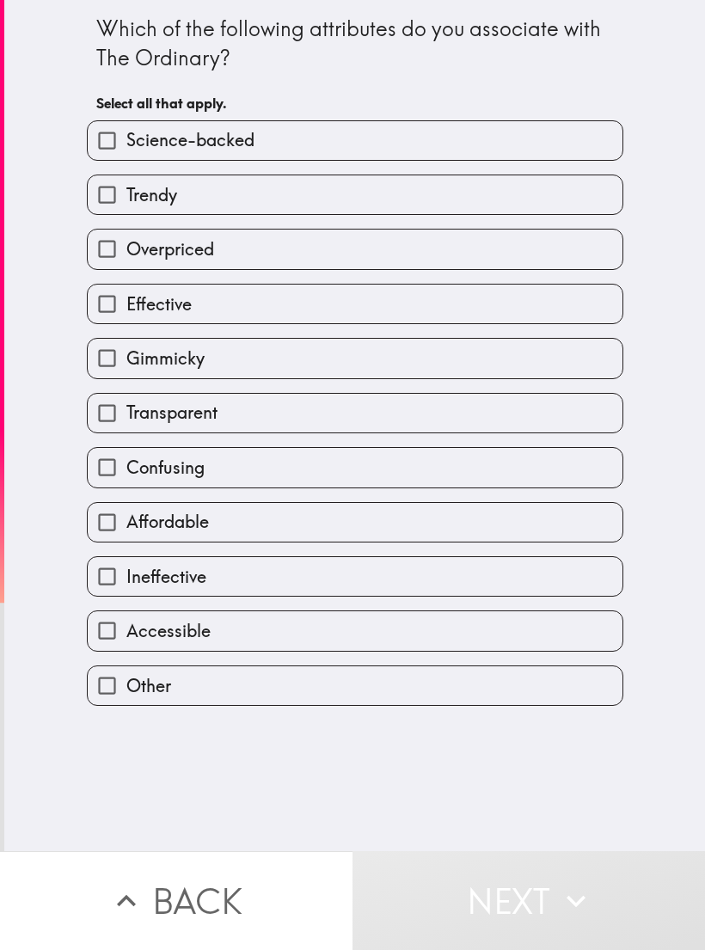
click at [115, 190] on input "Trendy" at bounding box center [107, 194] width 39 height 39
checkbox input "true"
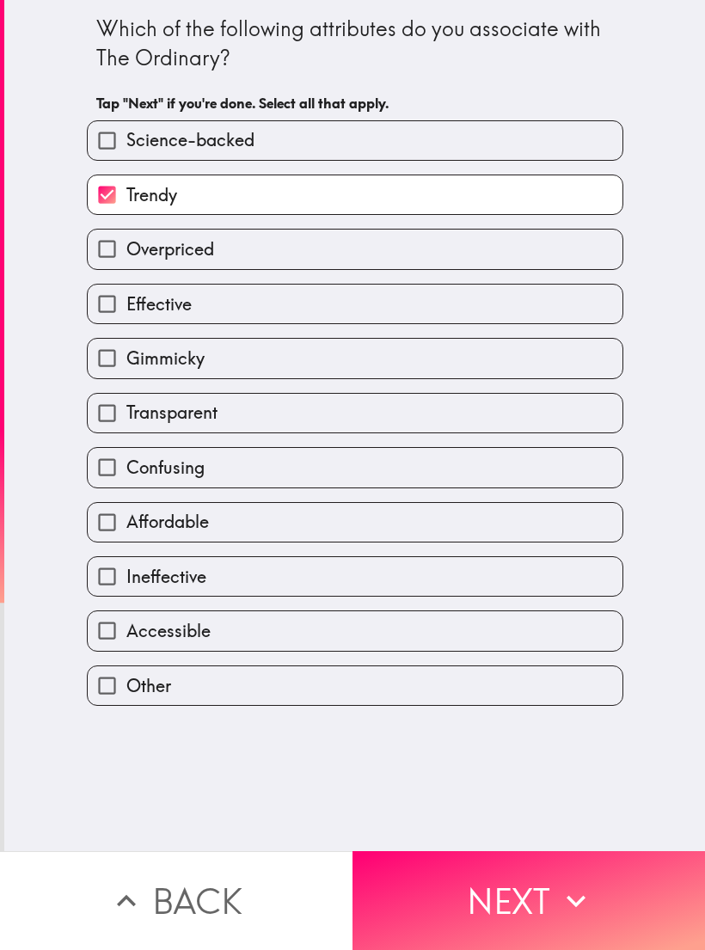
click at [116, 313] on input "Effective" at bounding box center [107, 304] width 39 height 39
checkbox input "true"
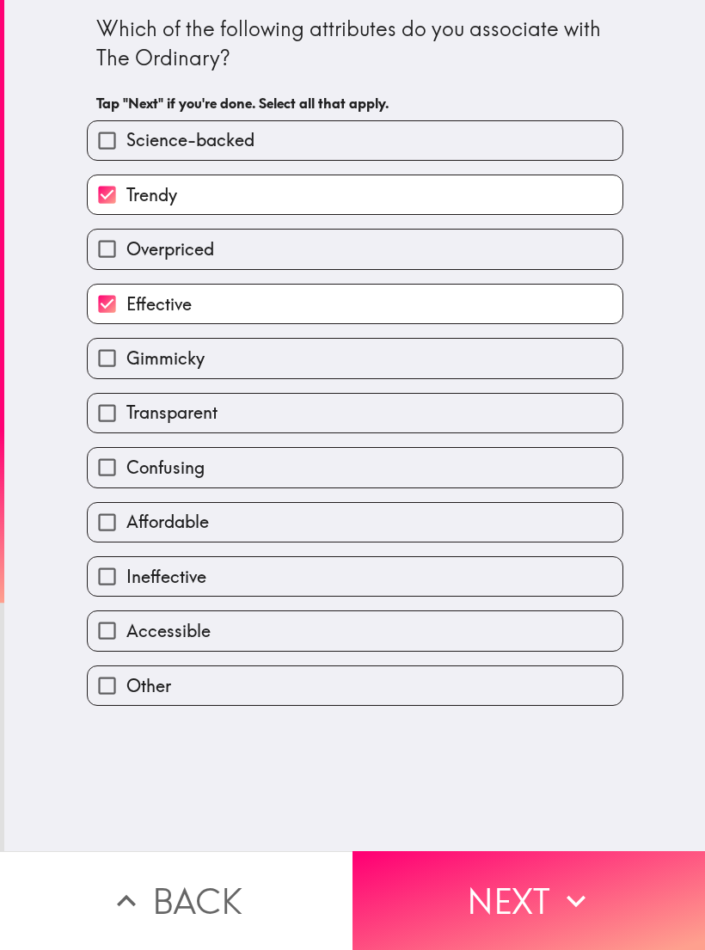
click at [607, 899] on button "Next" at bounding box center [528, 900] width 352 height 99
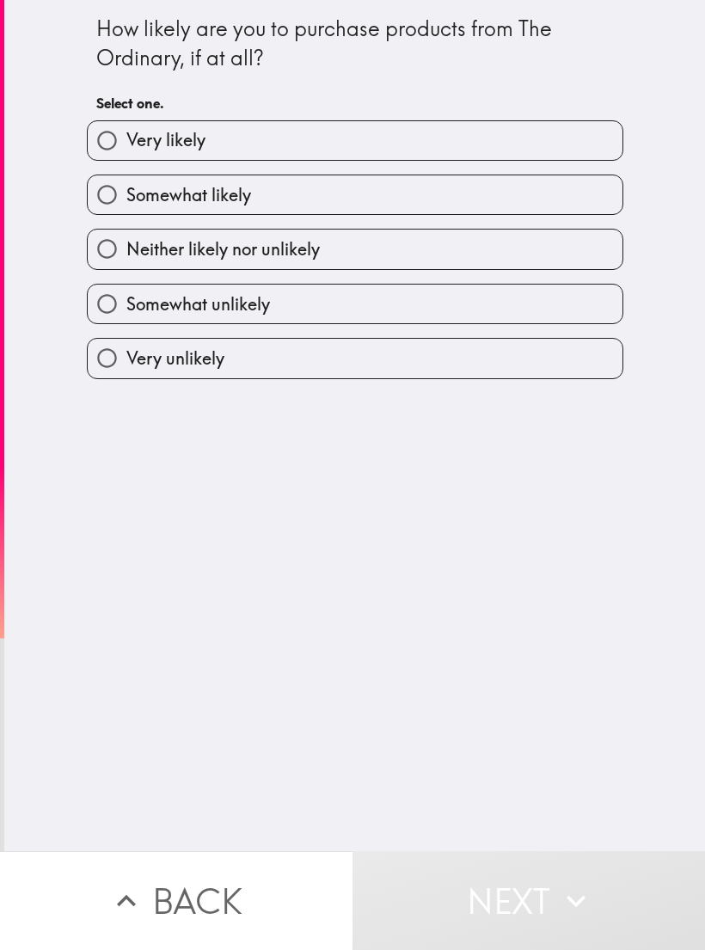
click at [97, 152] on input "Very likely" at bounding box center [107, 140] width 39 height 39
radio input "true"
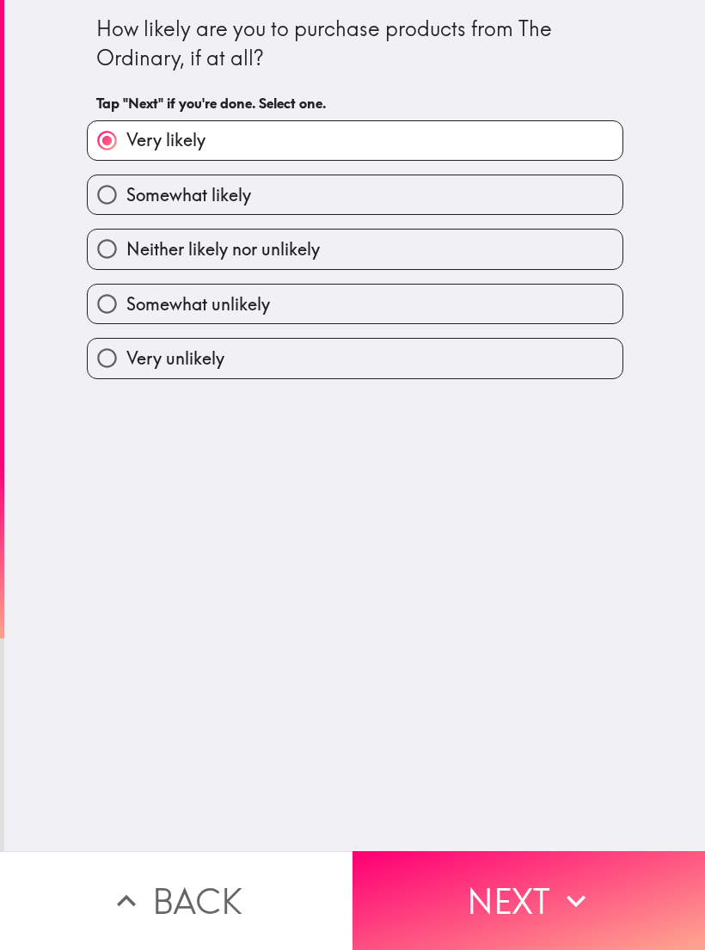
click at [597, 891] on button "Next" at bounding box center [528, 900] width 352 height 99
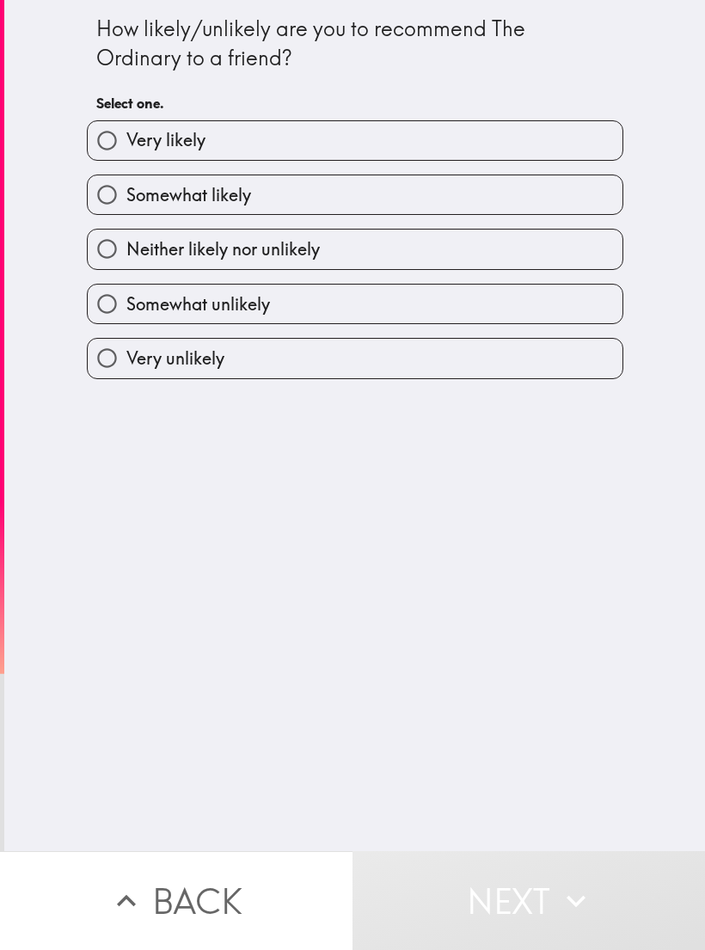
click at [93, 148] on input "Very likely" at bounding box center [107, 140] width 39 height 39
radio input "true"
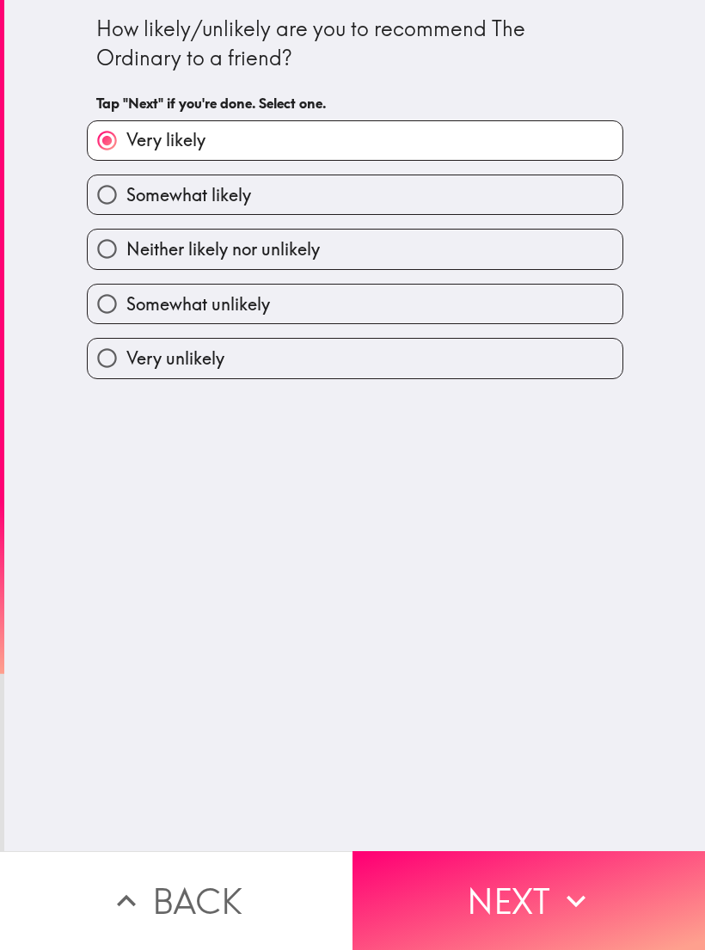
click at [615, 905] on button "Next" at bounding box center [528, 900] width 352 height 99
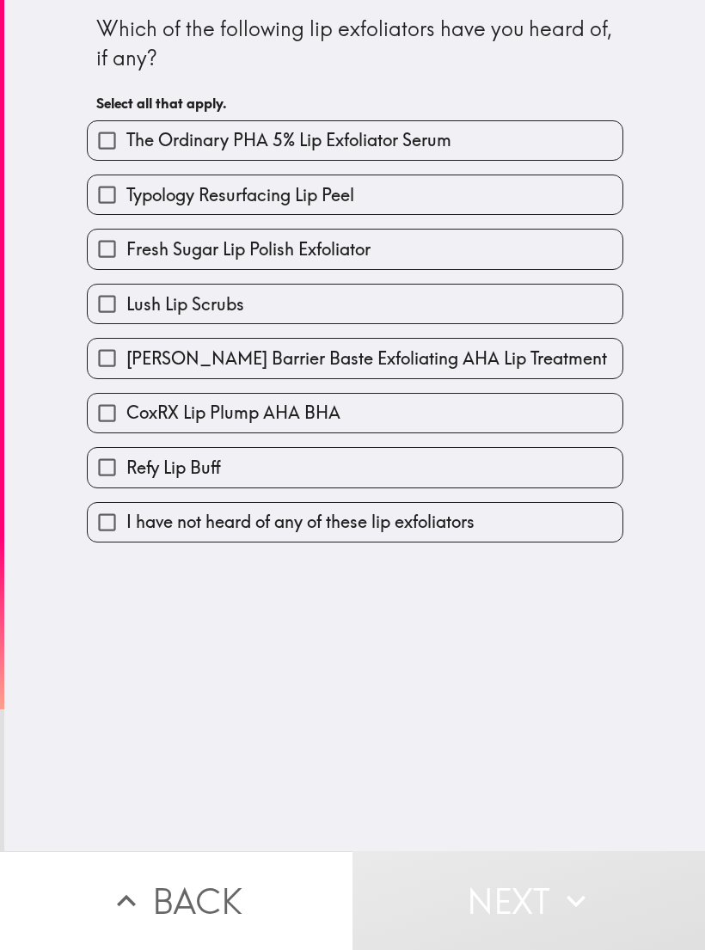
click at [97, 144] on input "The Ordinary PHA 5% Lip Exfoliator Serum" at bounding box center [107, 140] width 39 height 39
checkbox input "true"
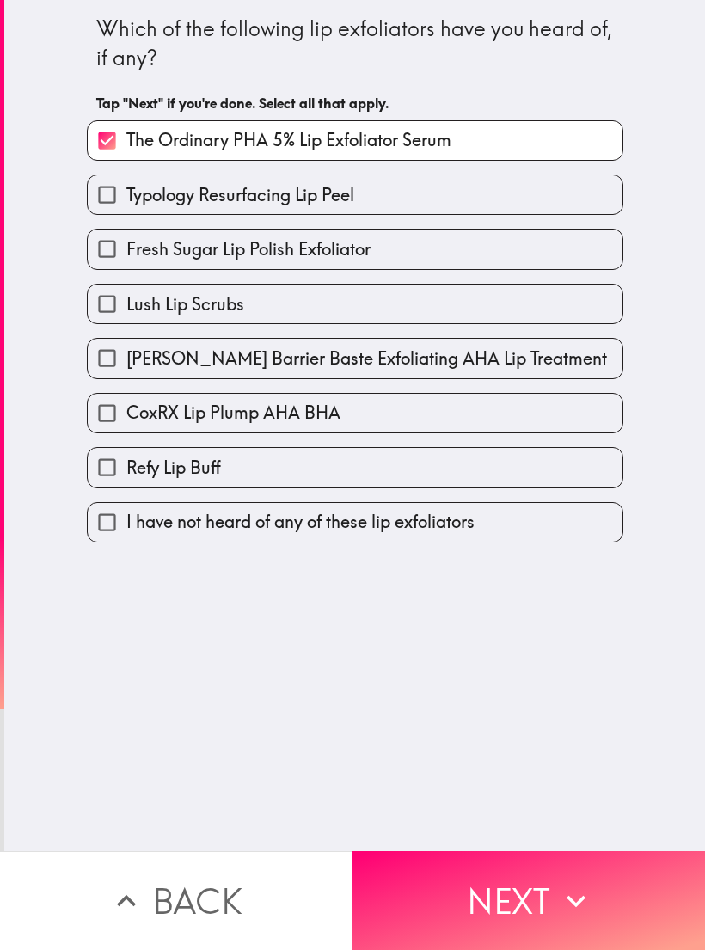
click at [635, 909] on button "Next" at bounding box center [528, 900] width 352 height 99
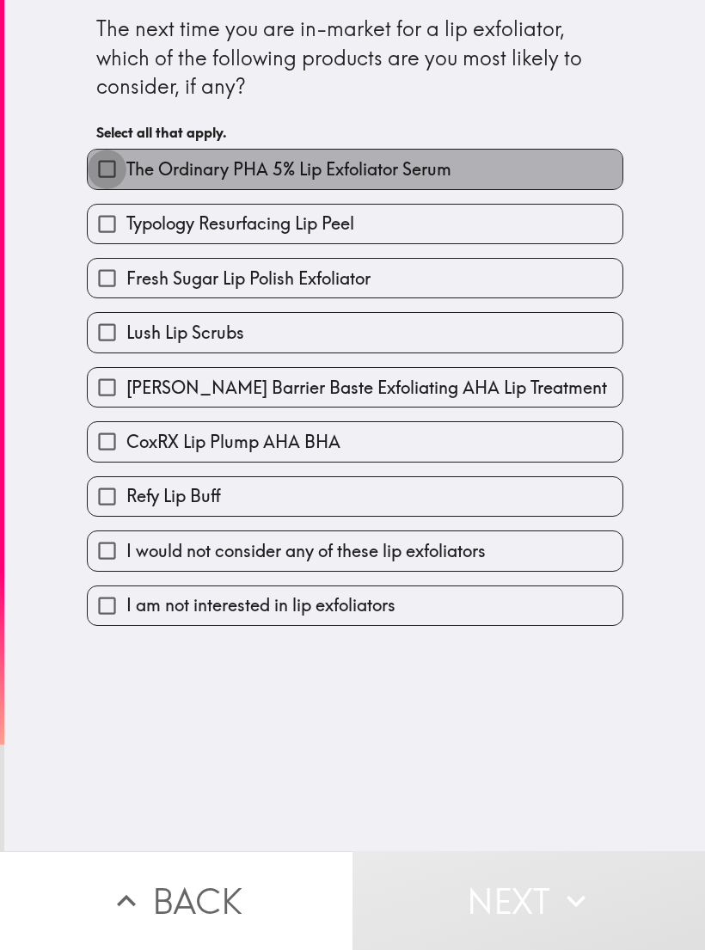
click at [115, 181] on input "The Ordinary PHA 5% Lip Exfoliator Serum" at bounding box center [107, 169] width 39 height 39
checkbox input "true"
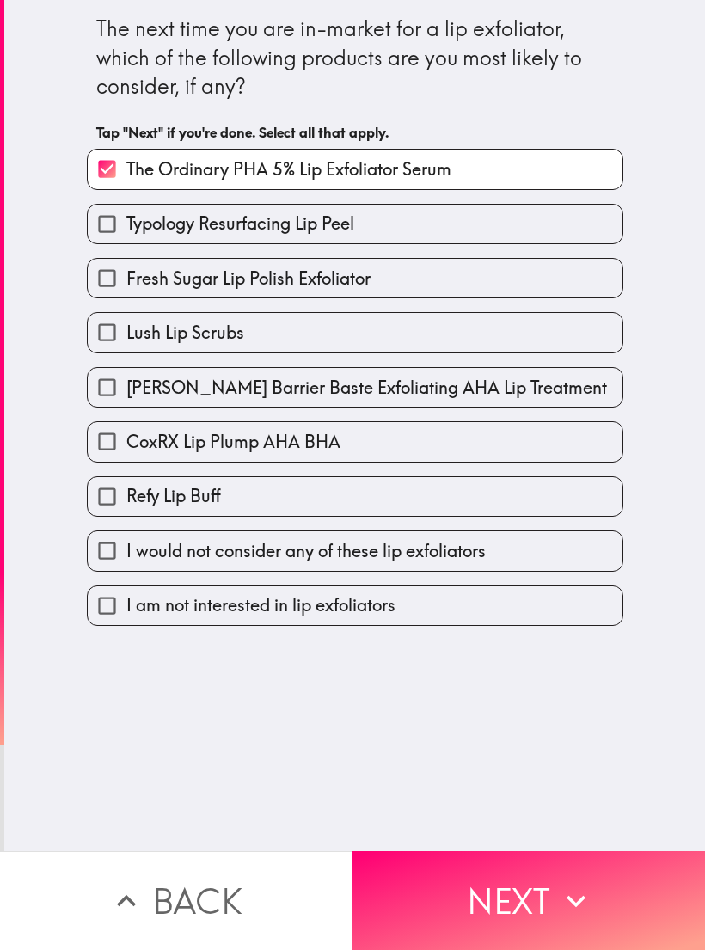
click at [634, 904] on button "Next" at bounding box center [528, 900] width 352 height 99
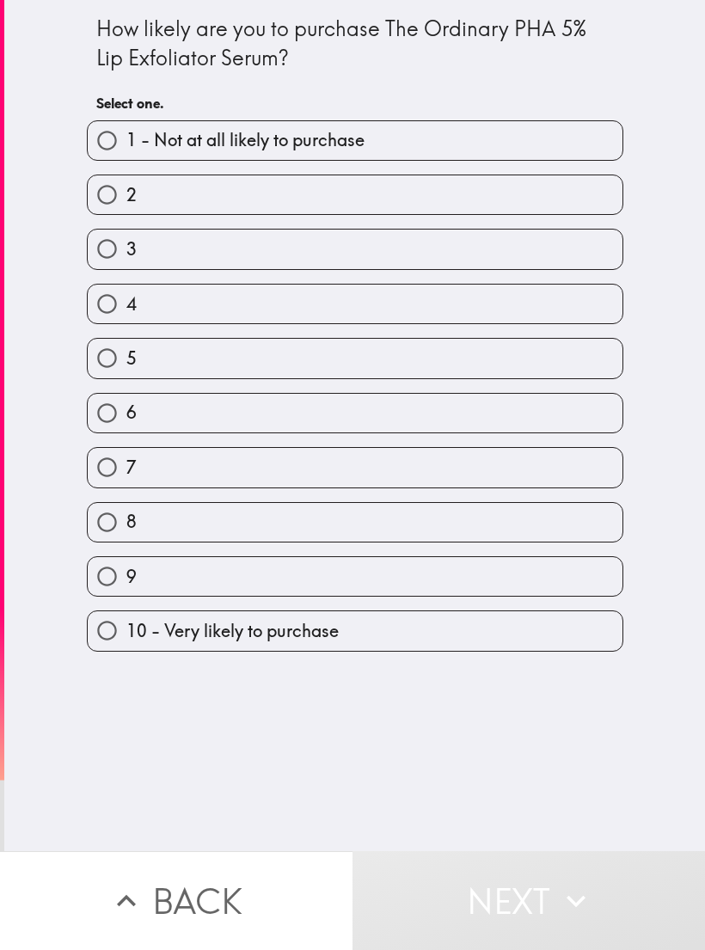
click at [597, 632] on label "10 - Very likely to purchase" at bounding box center [355, 630] width 535 height 39
click at [126, 632] on input "10 - Very likely to purchase" at bounding box center [107, 630] width 39 height 39
radio input "true"
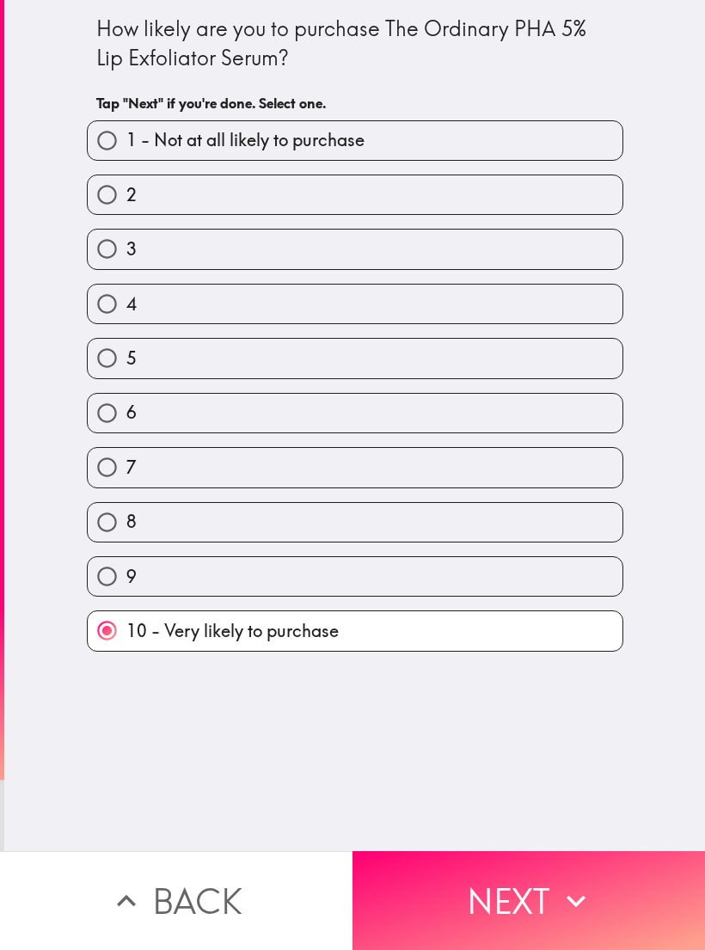
click at [559, 903] on icon "button" at bounding box center [576, 901] width 38 height 38
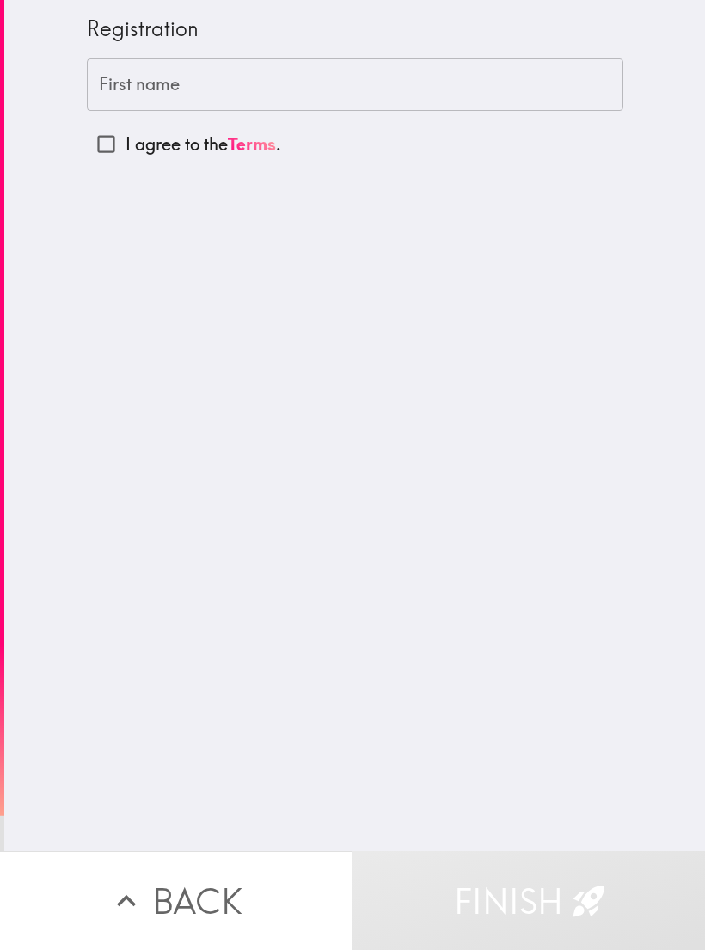
click at [119, 72] on div "First name First name" at bounding box center [355, 84] width 536 height 53
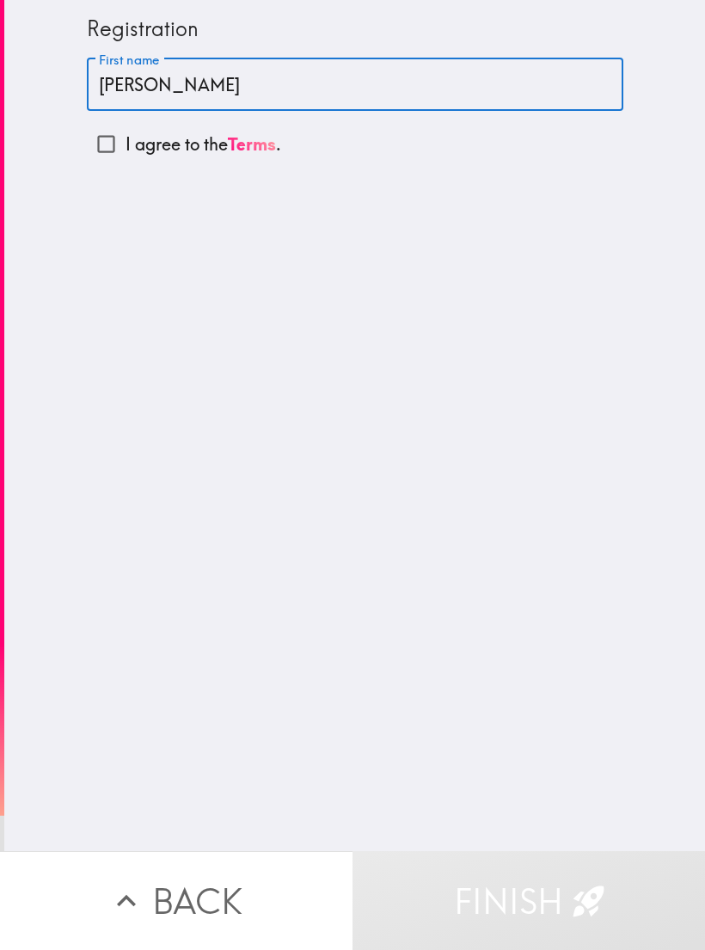
type input "[PERSON_NAME]"
click at [103, 147] on input "I agree to the Terms ." at bounding box center [106, 144] width 39 height 39
checkbox input "true"
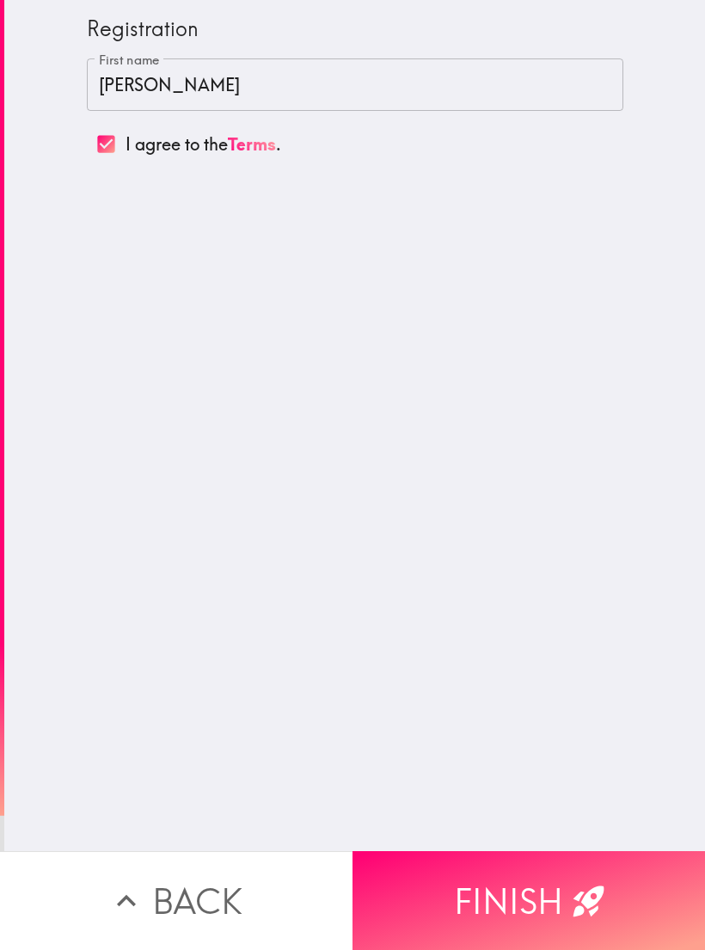
click at [578, 892] on icon "button" at bounding box center [589, 901] width 38 height 38
